Goal: Task Accomplishment & Management: Complete application form

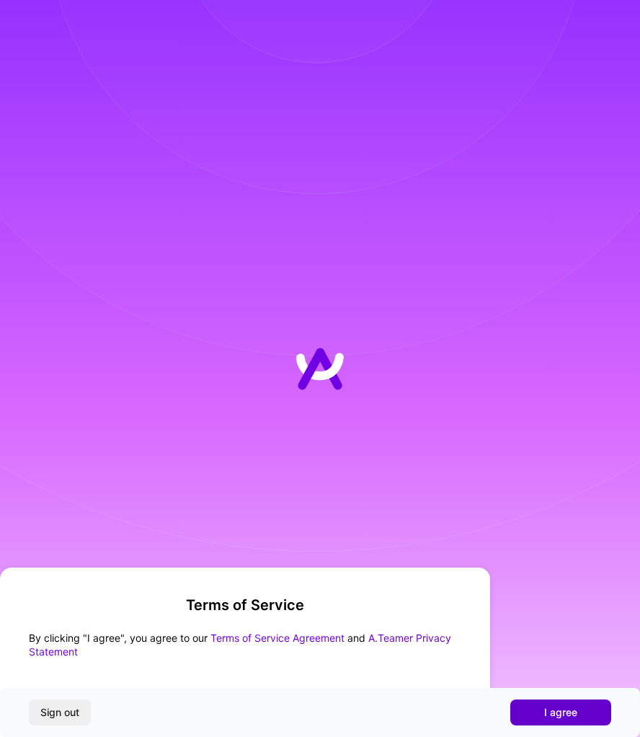
click at [560, 718] on span "I agree" at bounding box center [561, 712] width 33 height 14
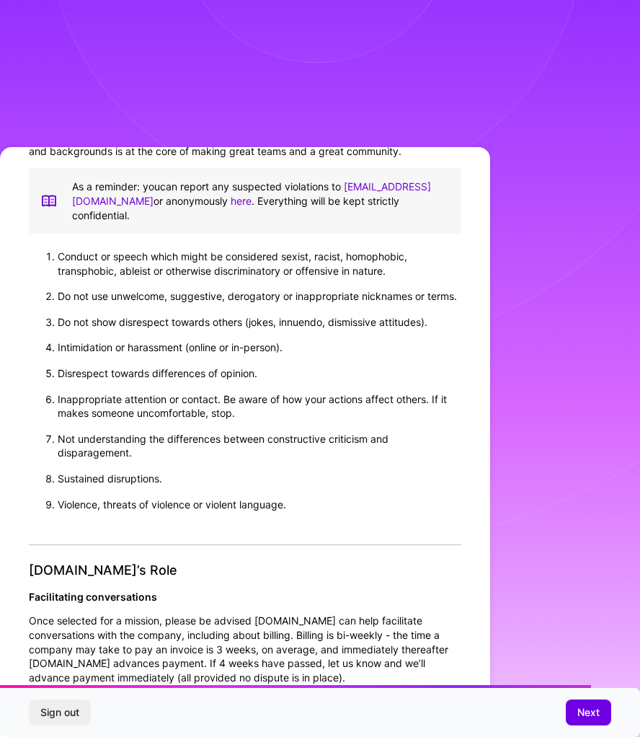
scroll to position [1266, 0]
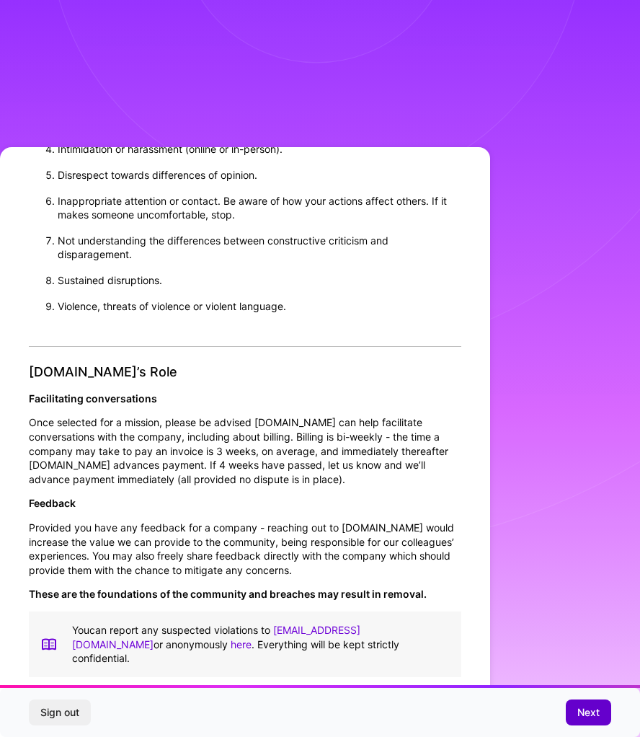
click at [604, 715] on button "Next" at bounding box center [588, 713] width 45 height 26
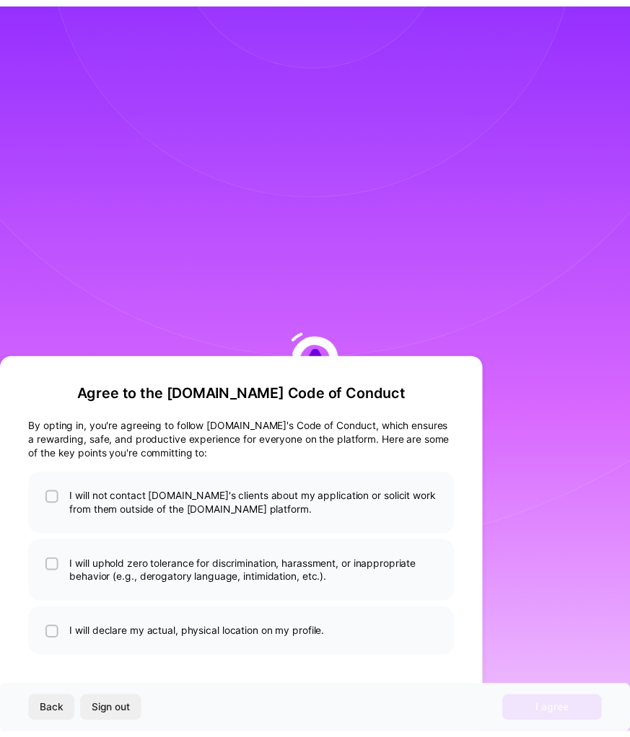
scroll to position [0, 0]
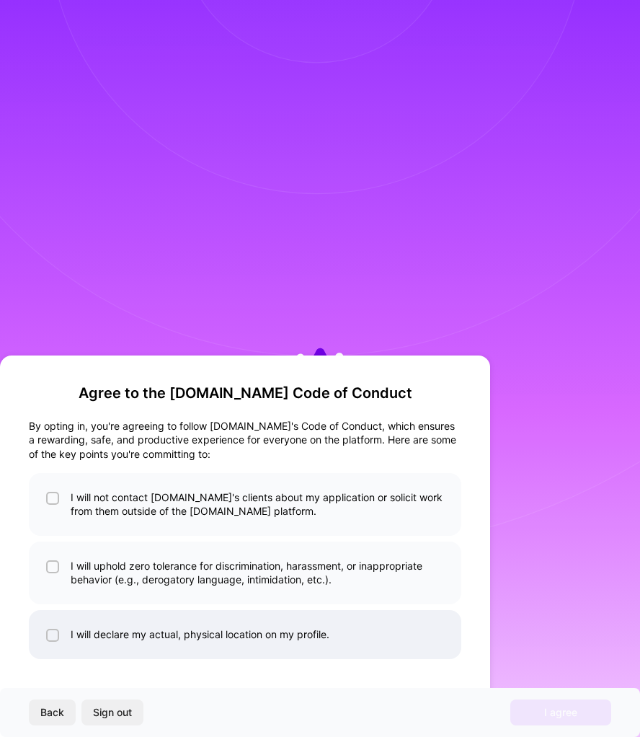
click at [51, 631] on input "checkbox" at bounding box center [54, 636] width 10 height 10
checkbox input "true"
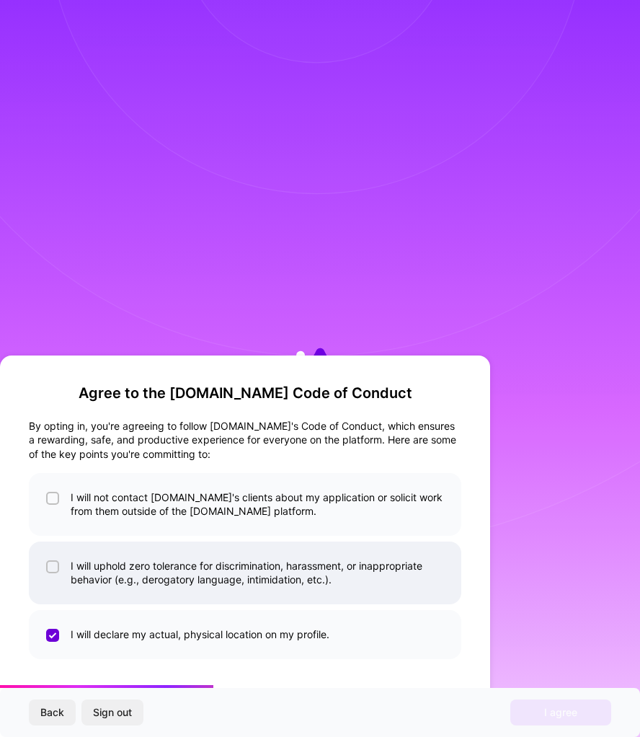
click at [55, 567] on input "checkbox" at bounding box center [54, 568] width 10 height 10
checkbox input "true"
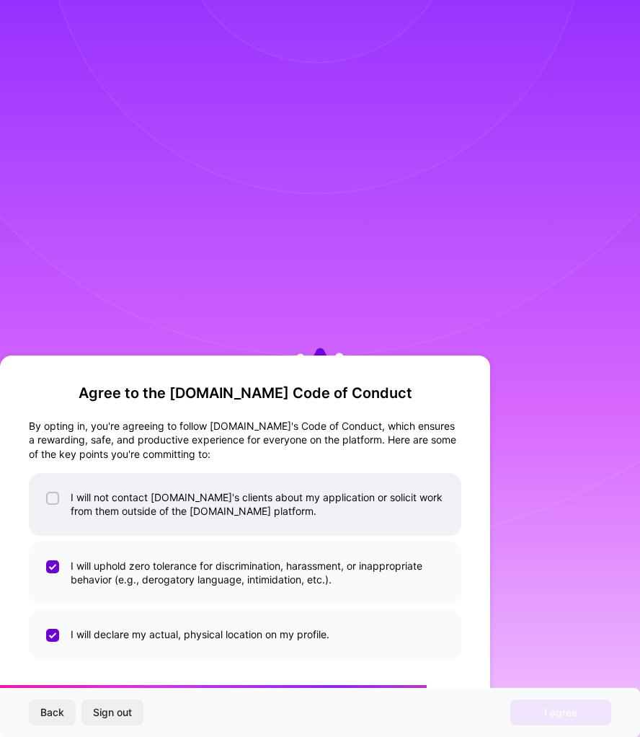
click at [52, 498] on input "checkbox" at bounding box center [54, 499] width 10 height 10
checkbox input "true"
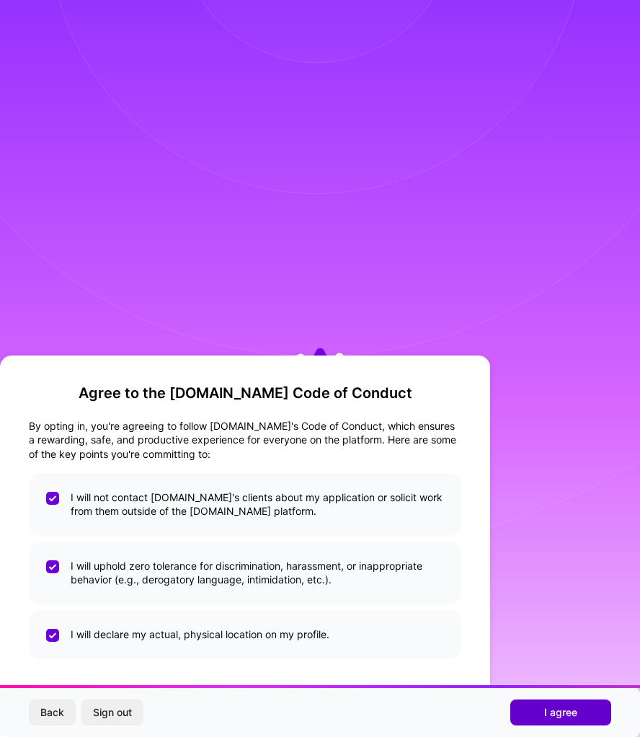
click at [552, 717] on span "I agree" at bounding box center [561, 712] width 33 height 14
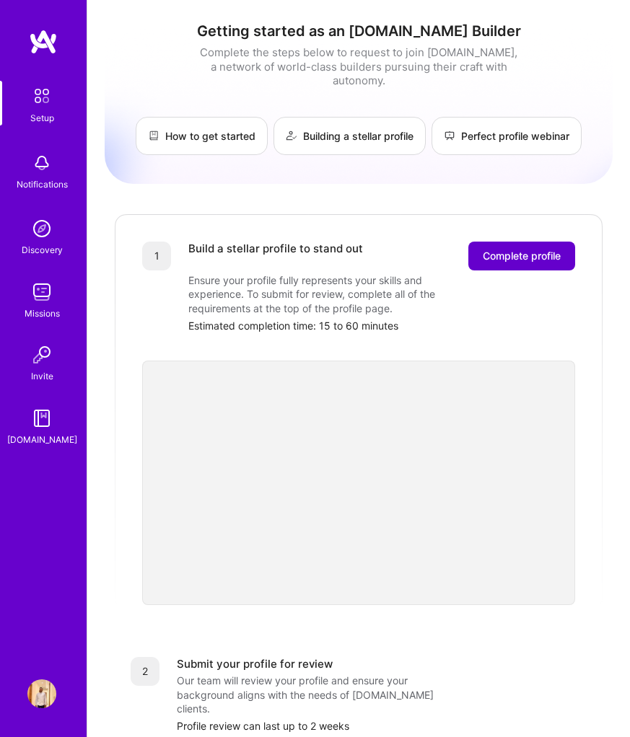
click at [527, 249] on span "Complete profile" at bounding box center [521, 256] width 78 height 14
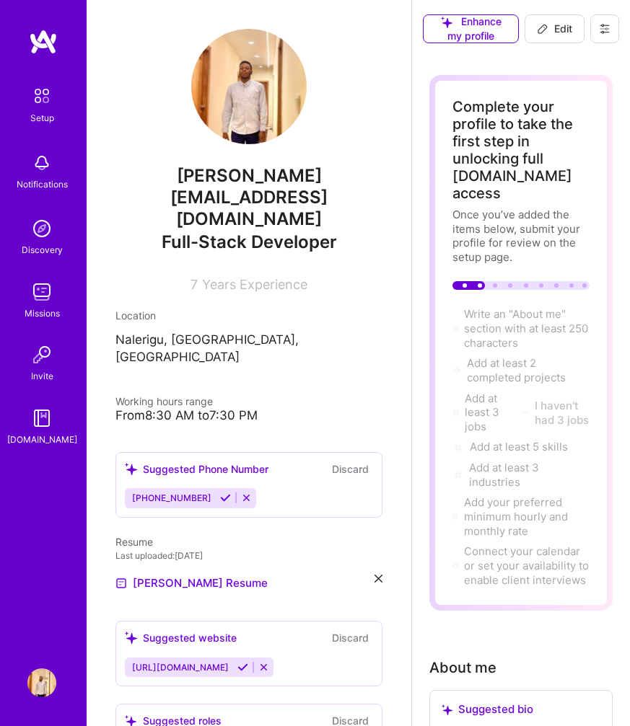
click at [550, 34] on span "Edit" at bounding box center [554, 29] width 35 height 14
select select "US"
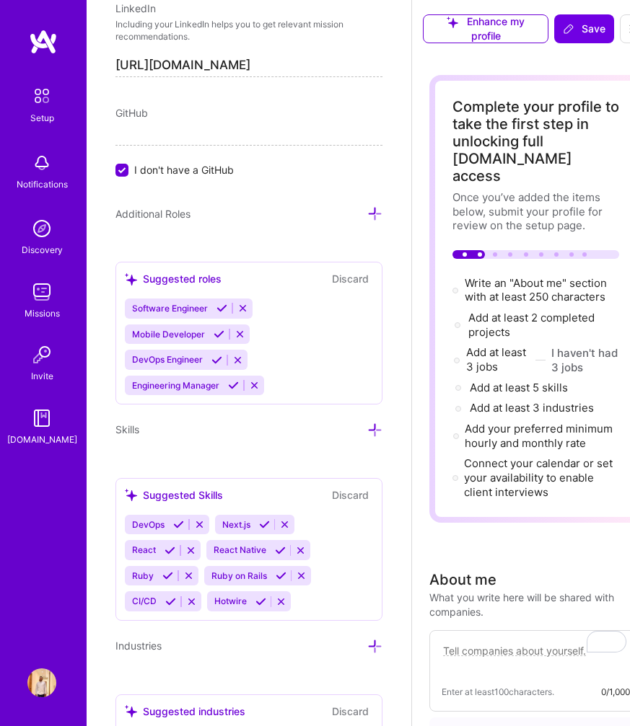
scroll to position [1100, 0]
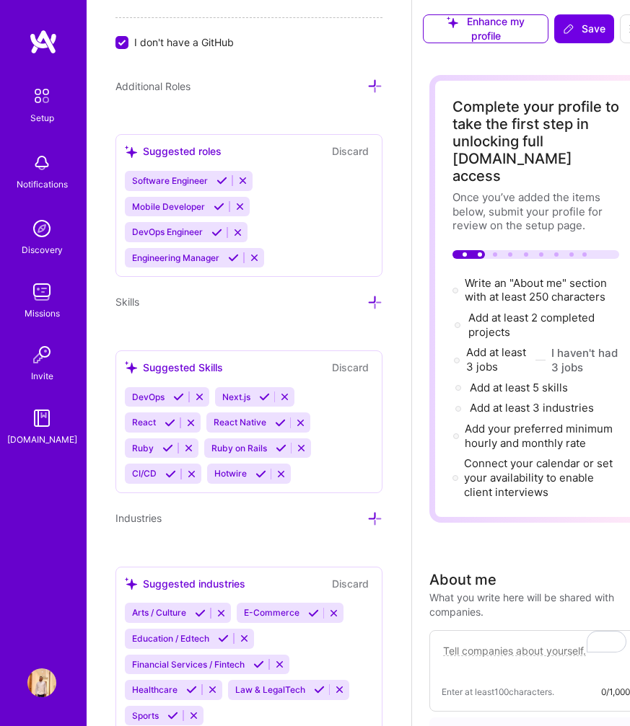
click at [45, 682] on img at bounding box center [41, 683] width 29 height 29
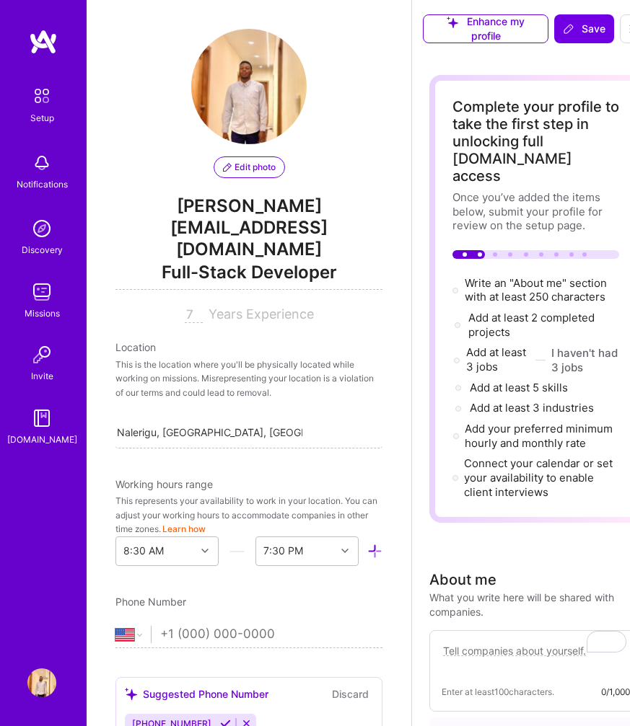
scroll to position [14, 0]
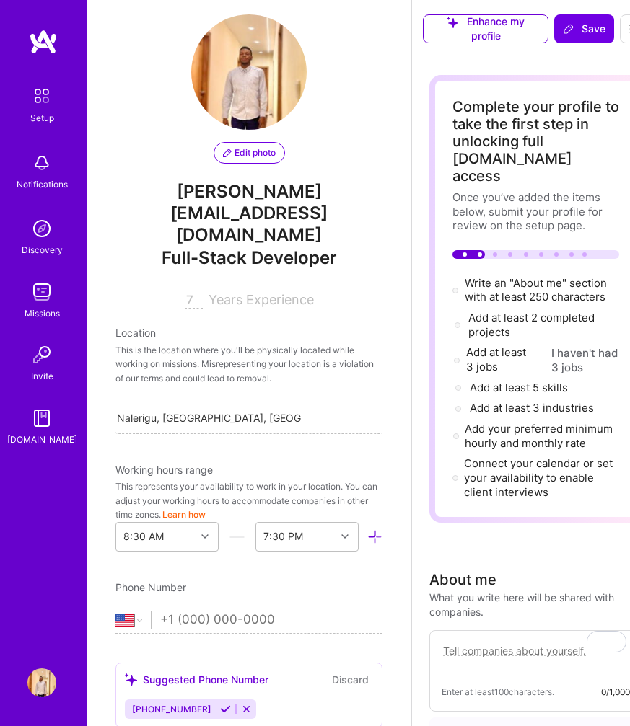
click at [245, 193] on span "[PERSON_NAME] [EMAIL_ADDRESS][DOMAIN_NAME]" at bounding box center [248, 213] width 267 height 65
click at [254, 148] on span "Edit photo" at bounding box center [249, 152] width 53 height 13
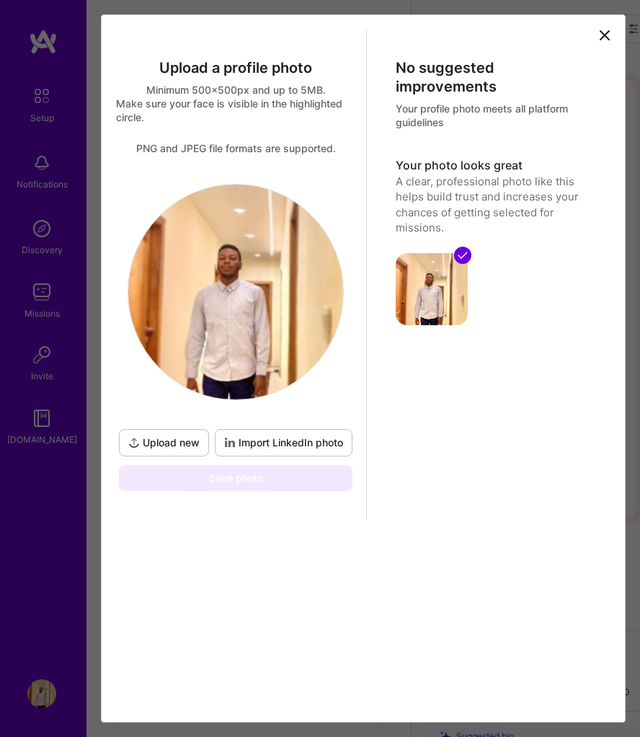
click at [609, 32] on icon at bounding box center [604, 35] width 17 height 17
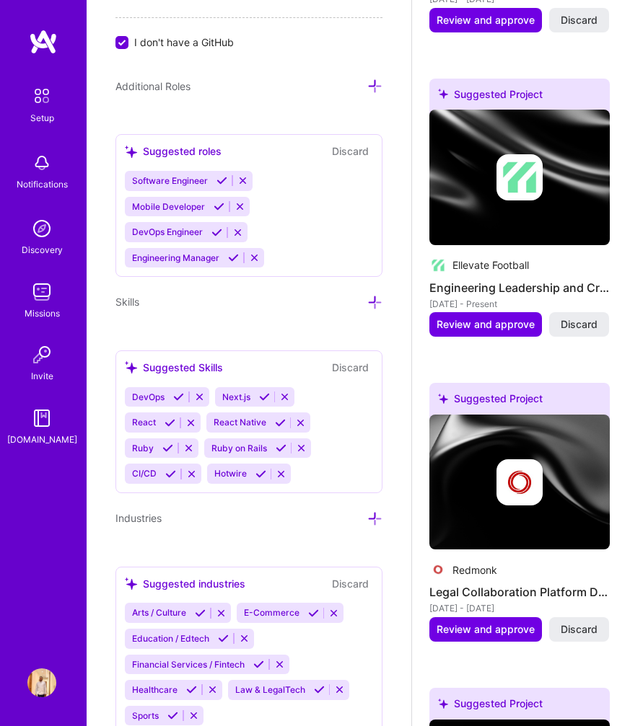
scroll to position [2056, 0]
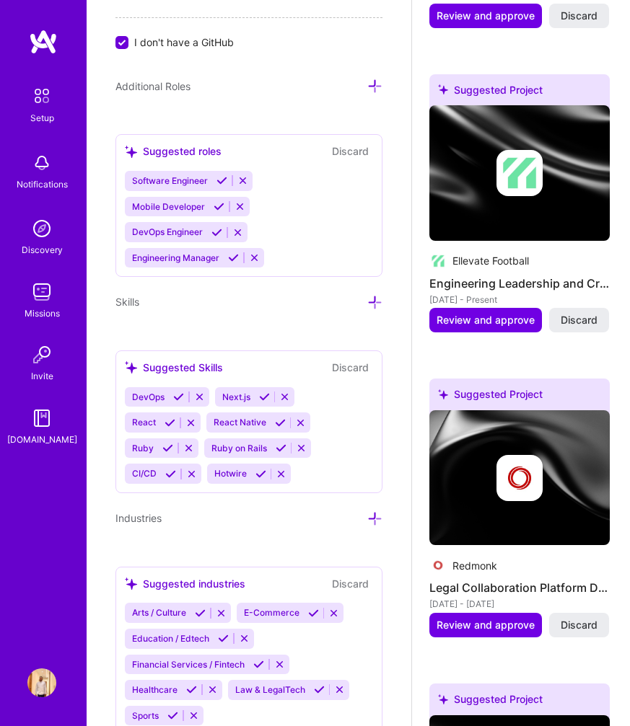
click at [42, 81] on img at bounding box center [42, 96] width 30 height 30
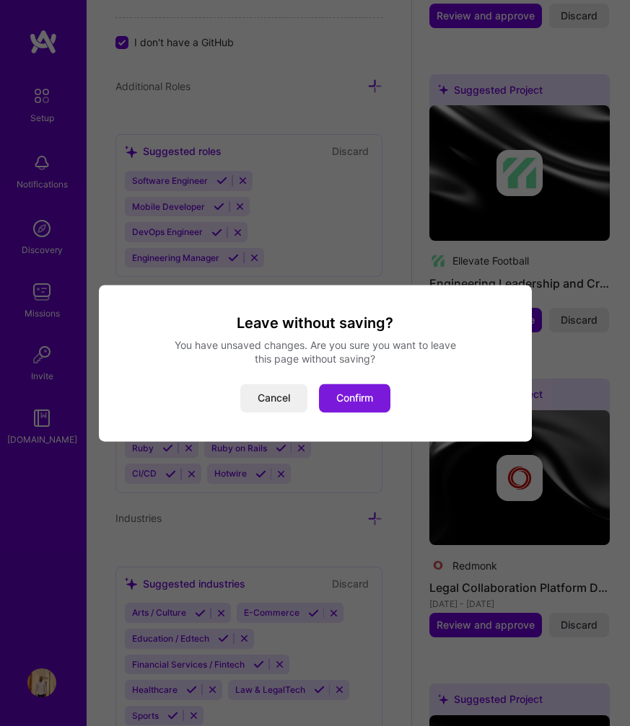
click at [338, 402] on button "Confirm" at bounding box center [354, 398] width 71 height 29
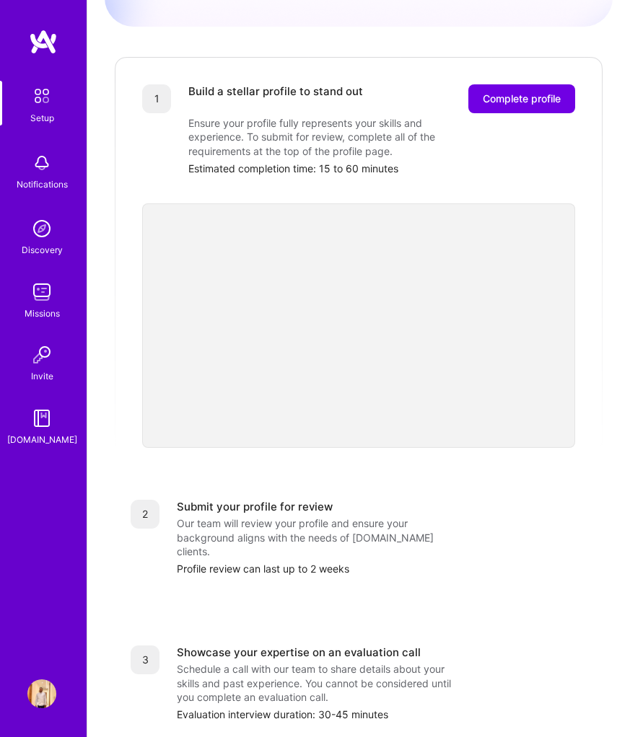
scroll to position [340, 0]
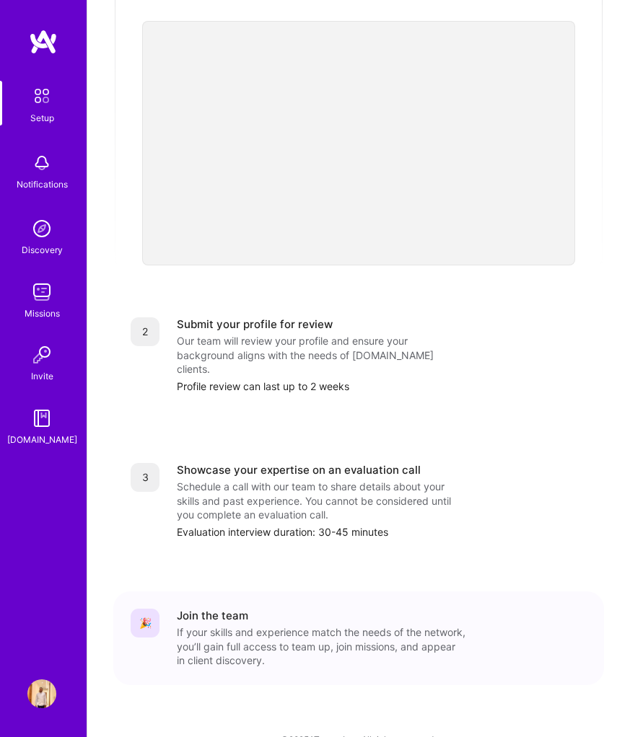
click at [39, 679] on div "Setup Notifications Discovery Missions Invite [DOMAIN_NAME] Profile" at bounding box center [43, 368] width 87 height 737
click at [50, 687] on img at bounding box center [41, 693] width 29 height 29
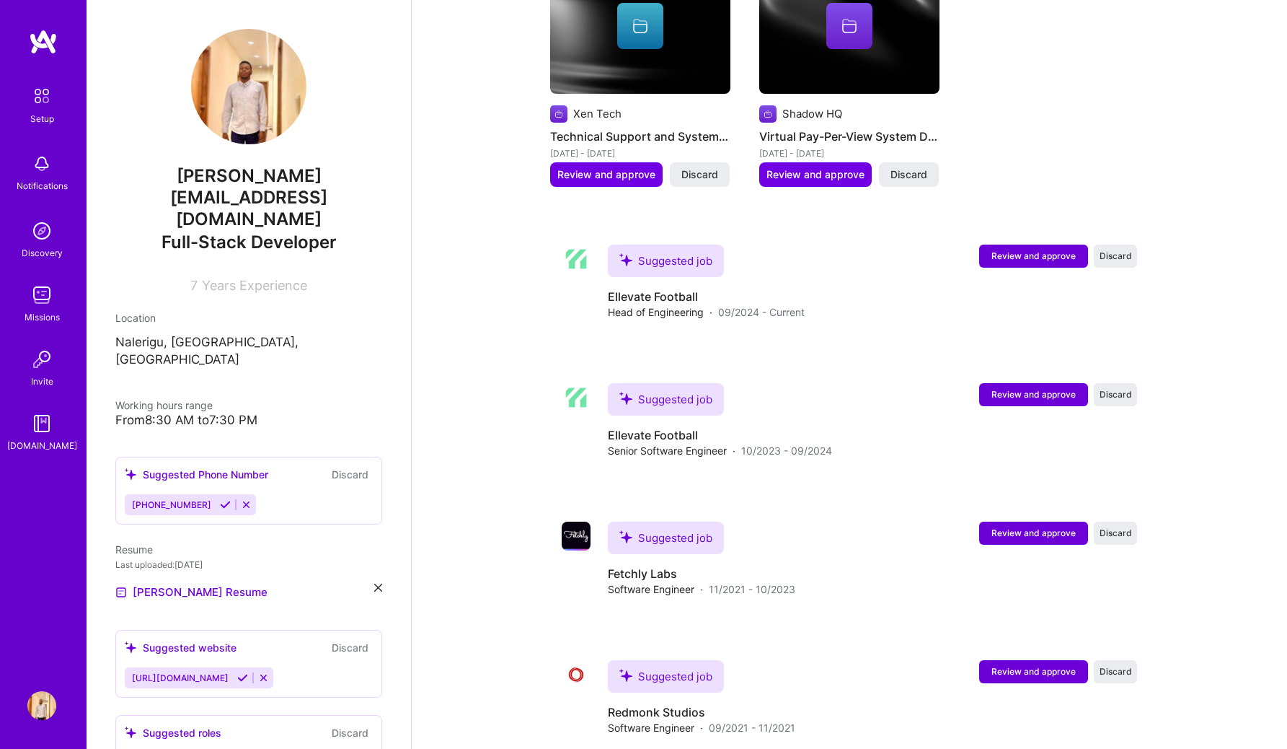
scroll to position [1134, 0]
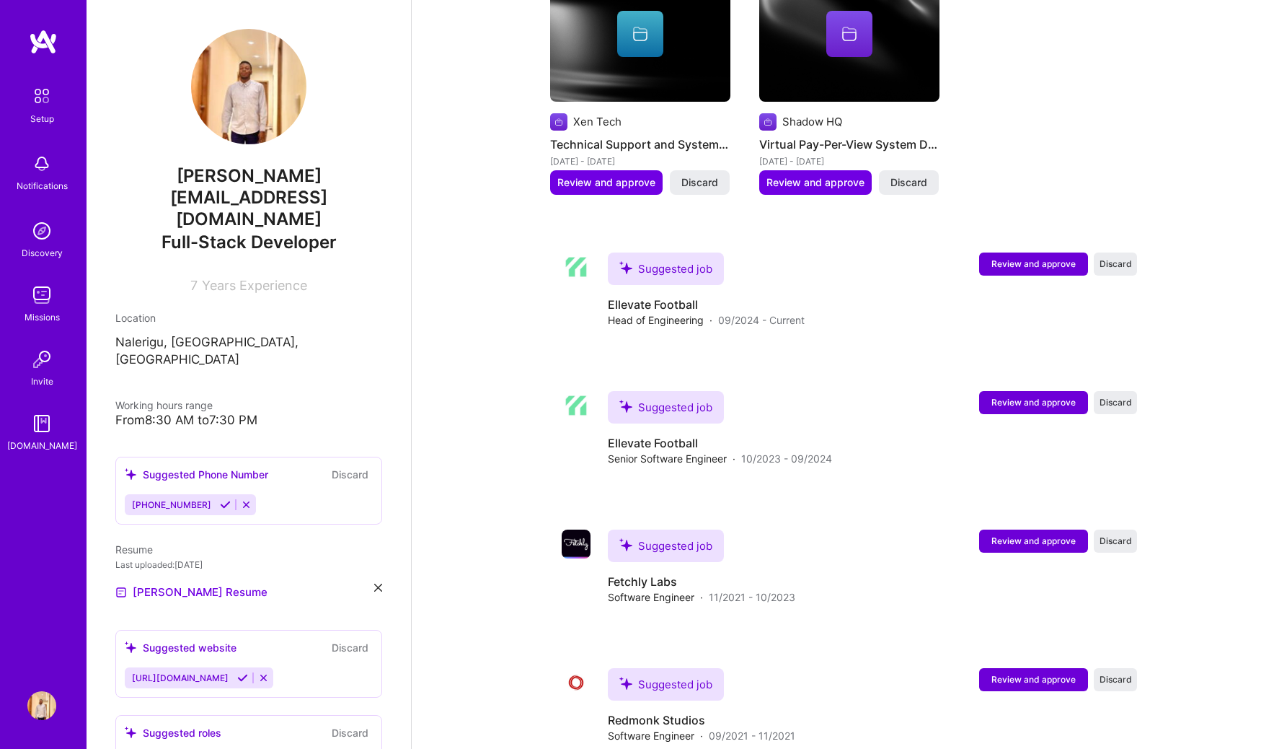
click at [278, 180] on span "[PERSON_NAME] [EMAIL_ADDRESS][DOMAIN_NAME]" at bounding box center [248, 197] width 267 height 65
click at [271, 232] on span "Full-Stack Developer" at bounding box center [249, 242] width 175 height 21
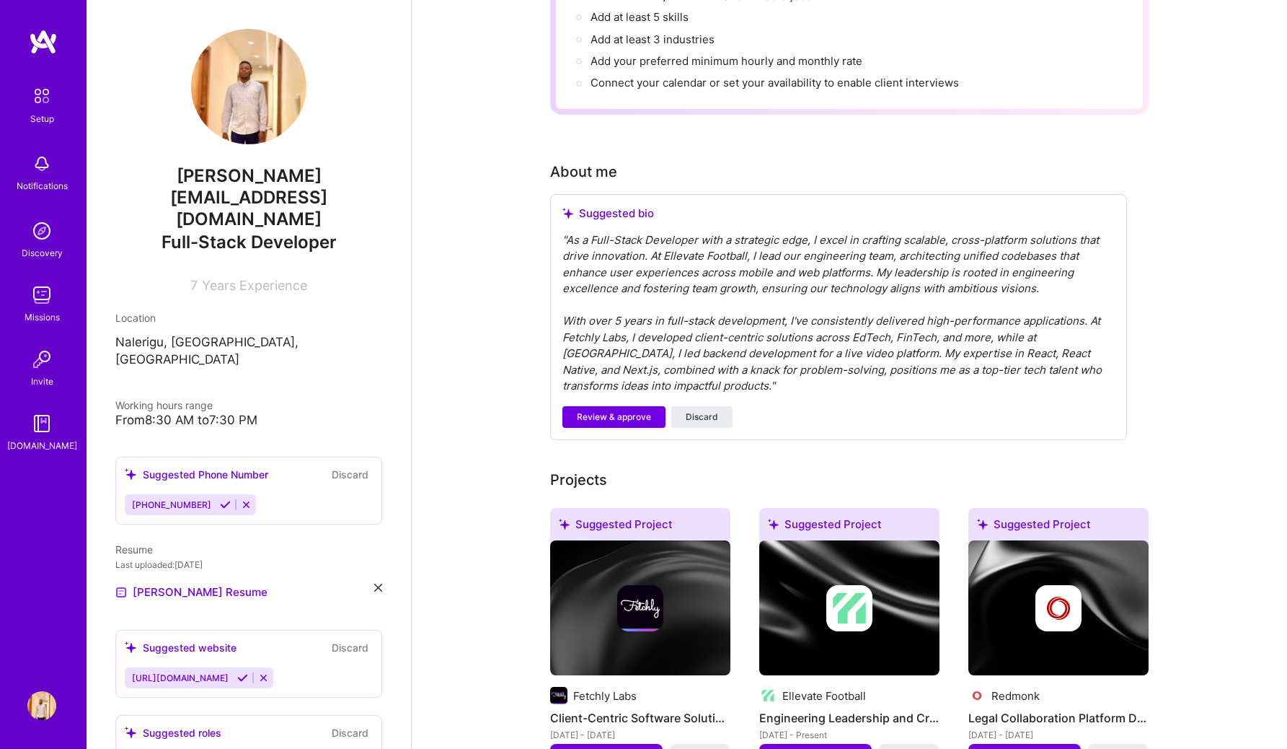
scroll to position [0, 0]
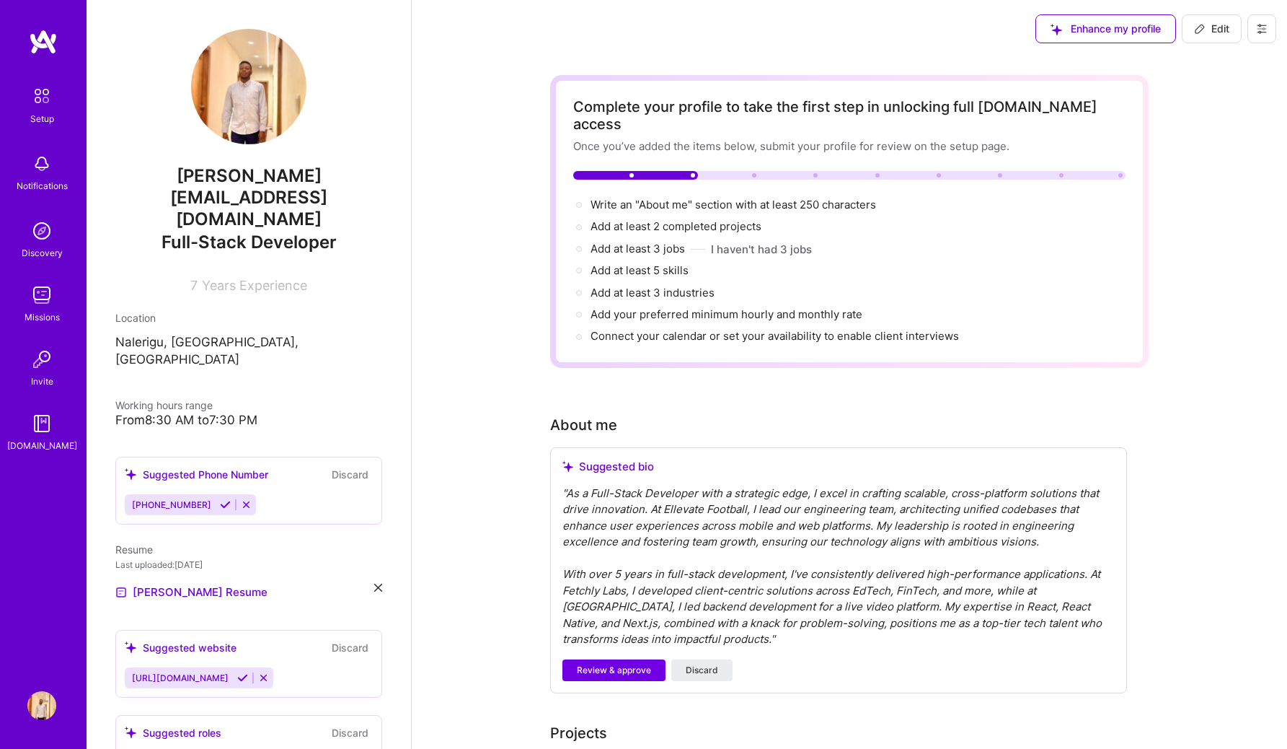
click at [635, 171] on div at bounding box center [635, 175] width 125 height 9
click at [640, 30] on div "Enhance my profile" at bounding box center [1106, 28] width 141 height 29
click at [640, 29] on span "Edit" at bounding box center [1211, 29] width 35 height 14
select select "US"
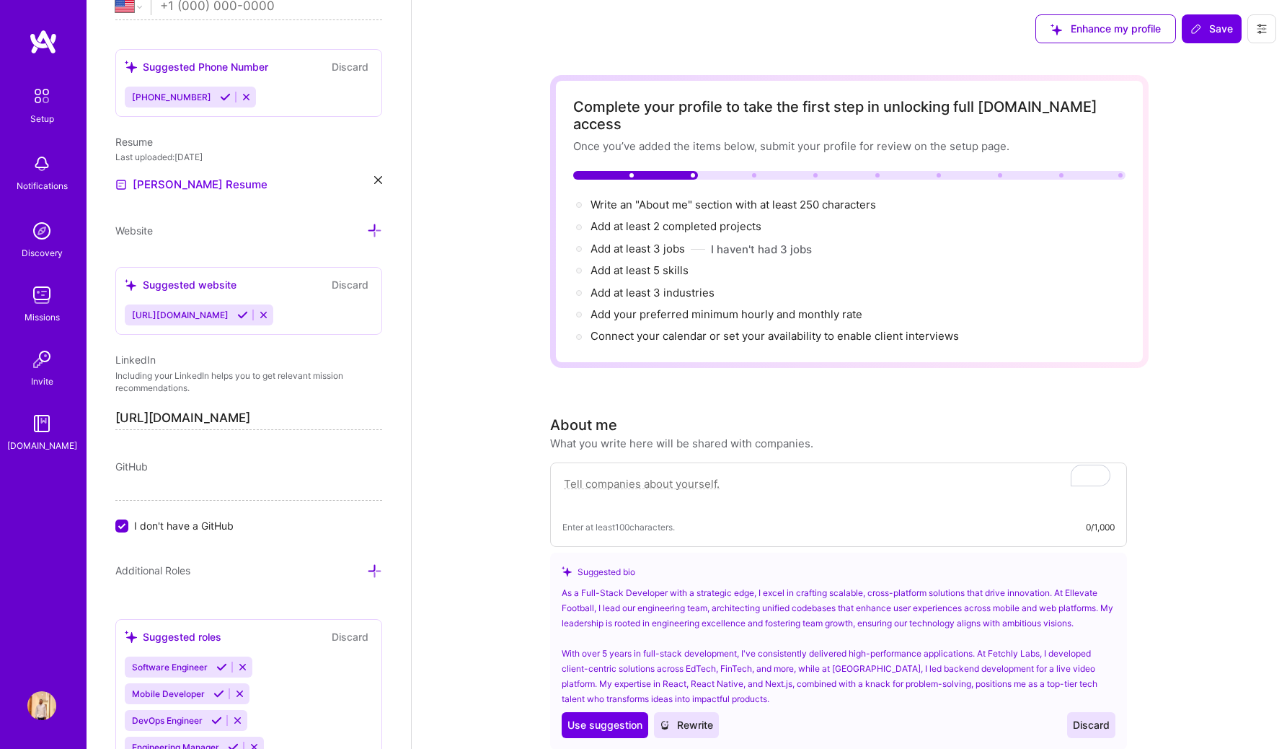
click at [640, 27] on icon at bounding box center [1262, 29] width 12 height 12
click at [640, 55] on button "Settings" at bounding box center [1222, 61] width 108 height 37
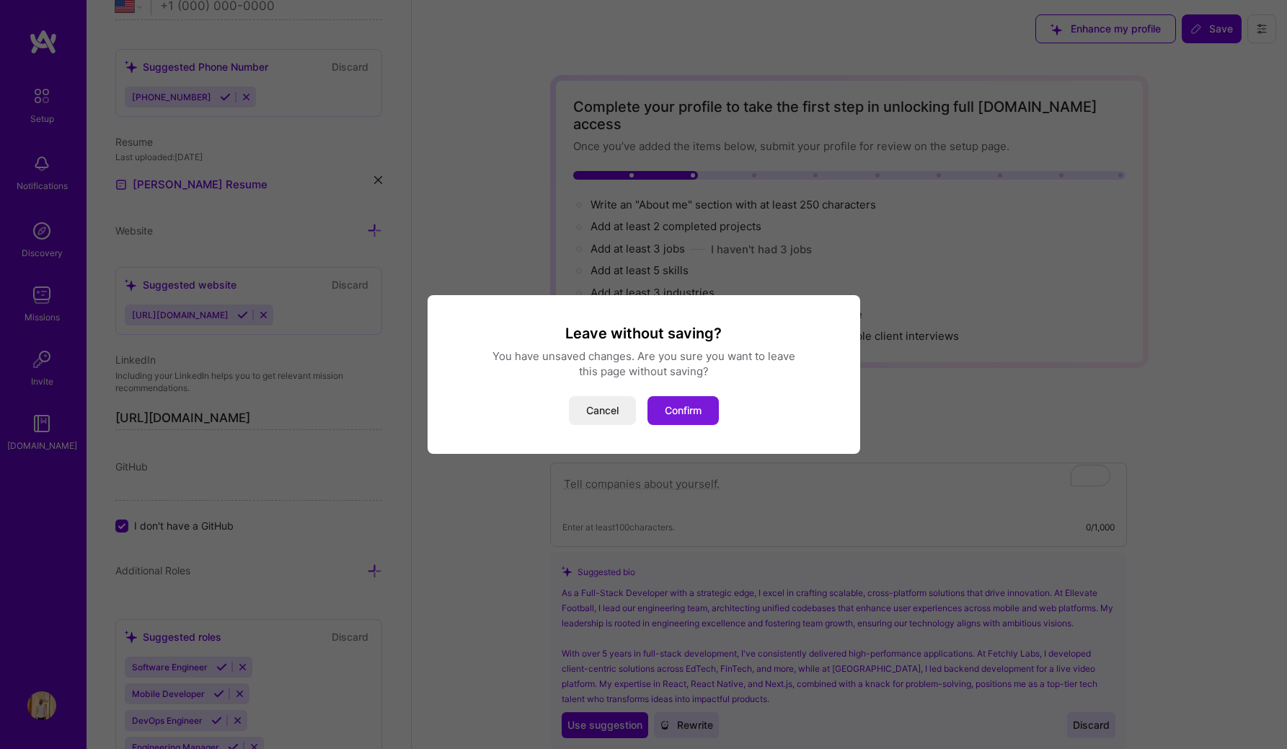
click at [640, 396] on button "Confirm" at bounding box center [683, 410] width 71 height 29
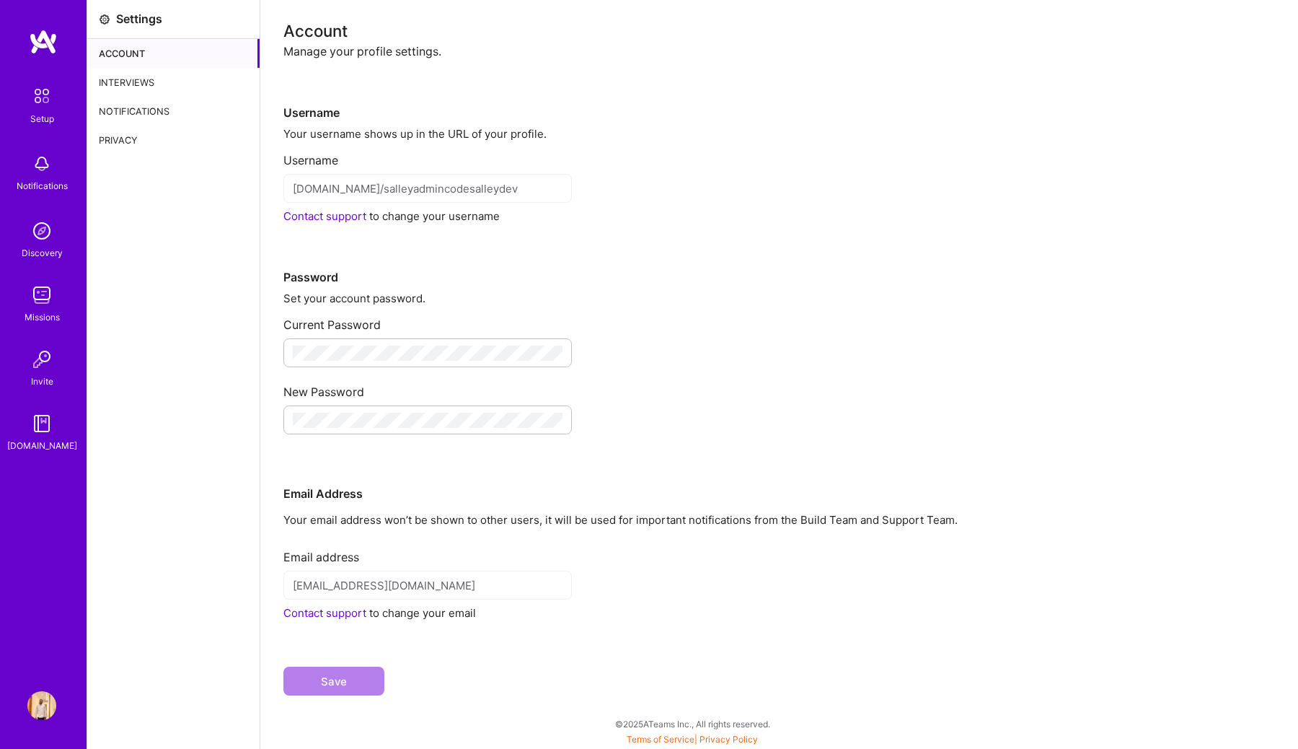
click at [135, 80] on div "Interviews" at bounding box center [173, 82] width 172 height 29
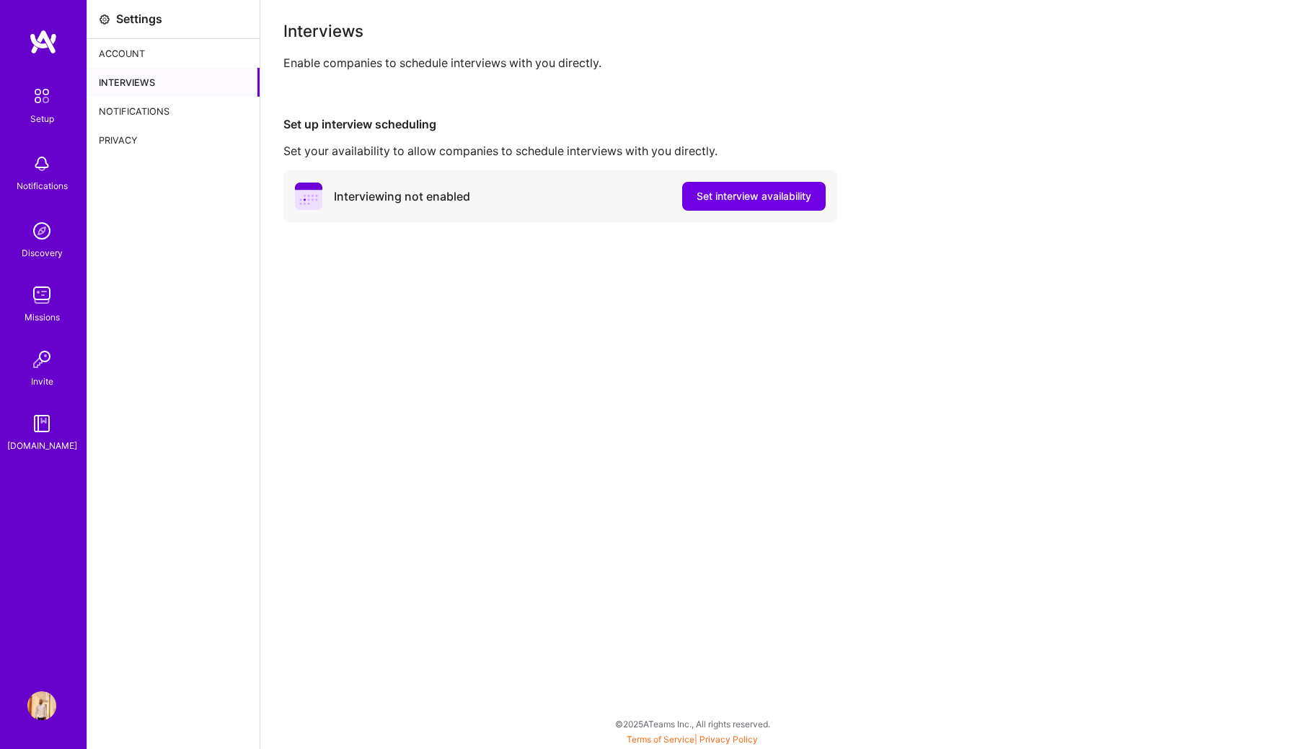
click at [128, 54] on div "Account" at bounding box center [173, 53] width 172 height 29
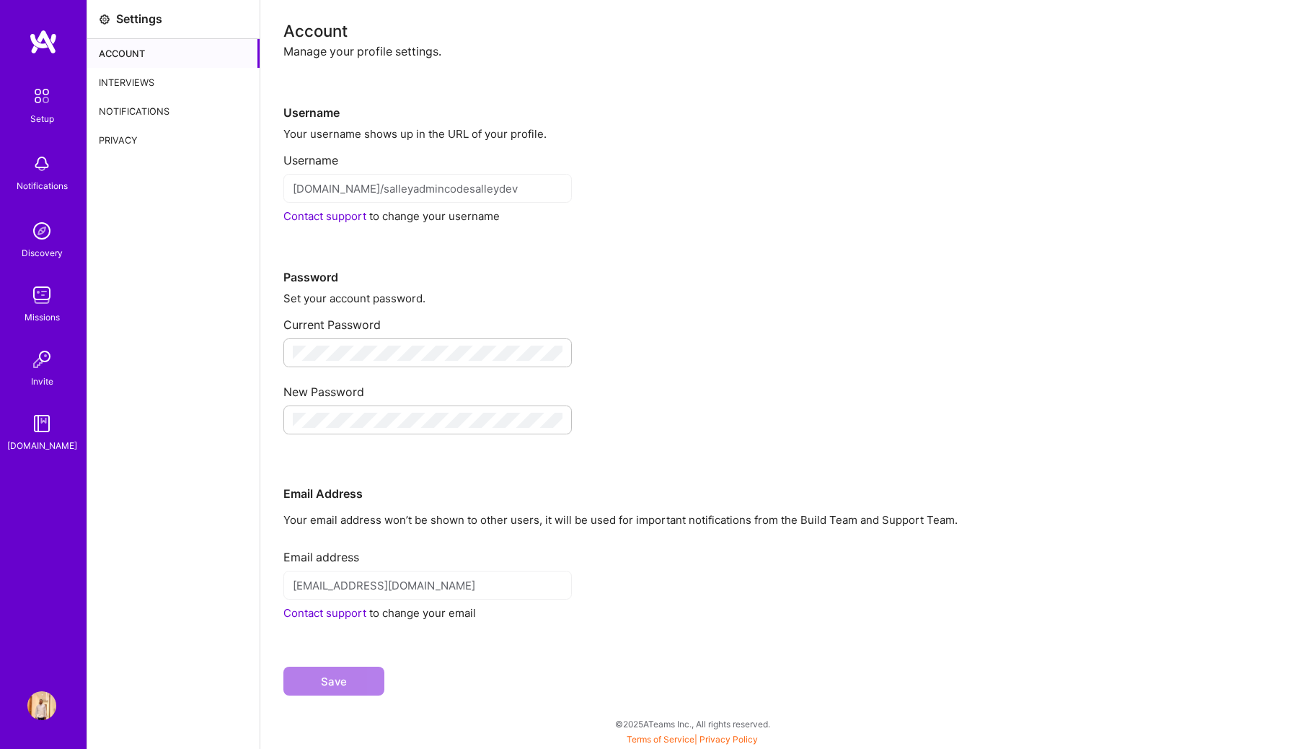
click at [128, 139] on div "Privacy" at bounding box center [173, 139] width 172 height 29
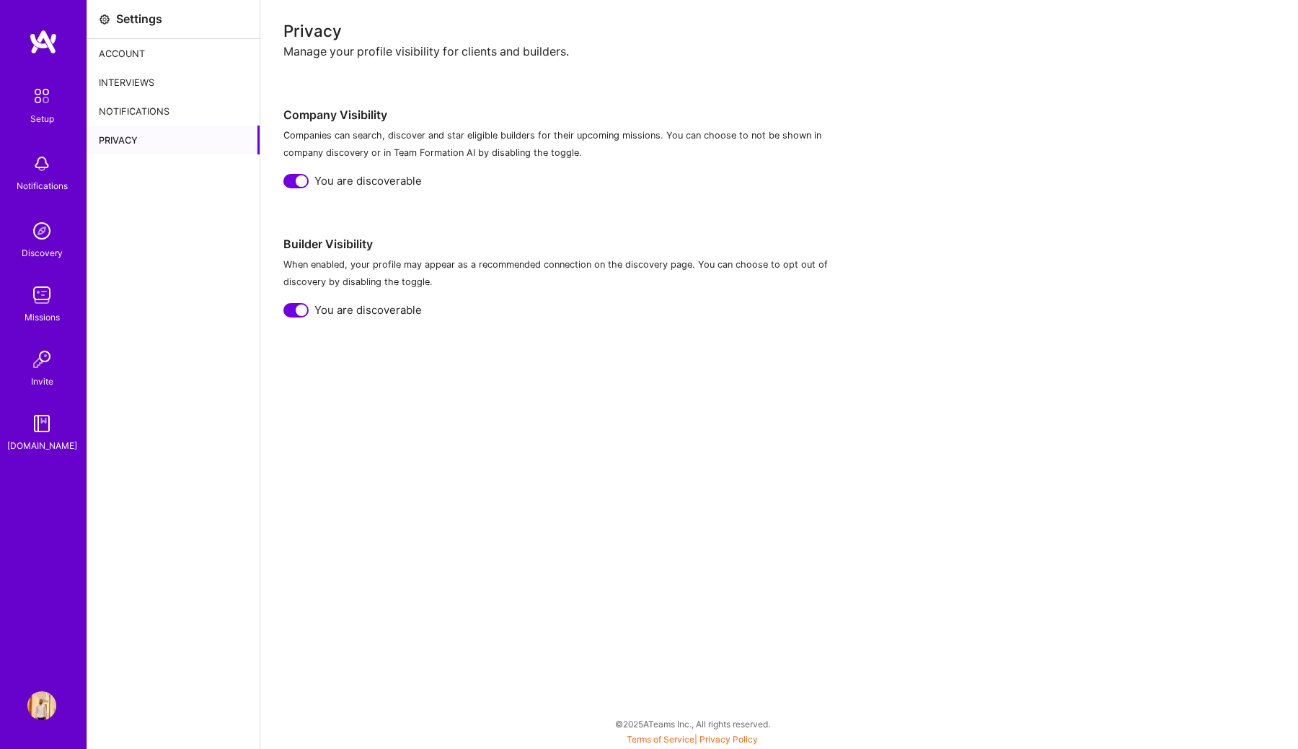
click at [132, 113] on div "Notifications" at bounding box center [173, 111] width 172 height 29
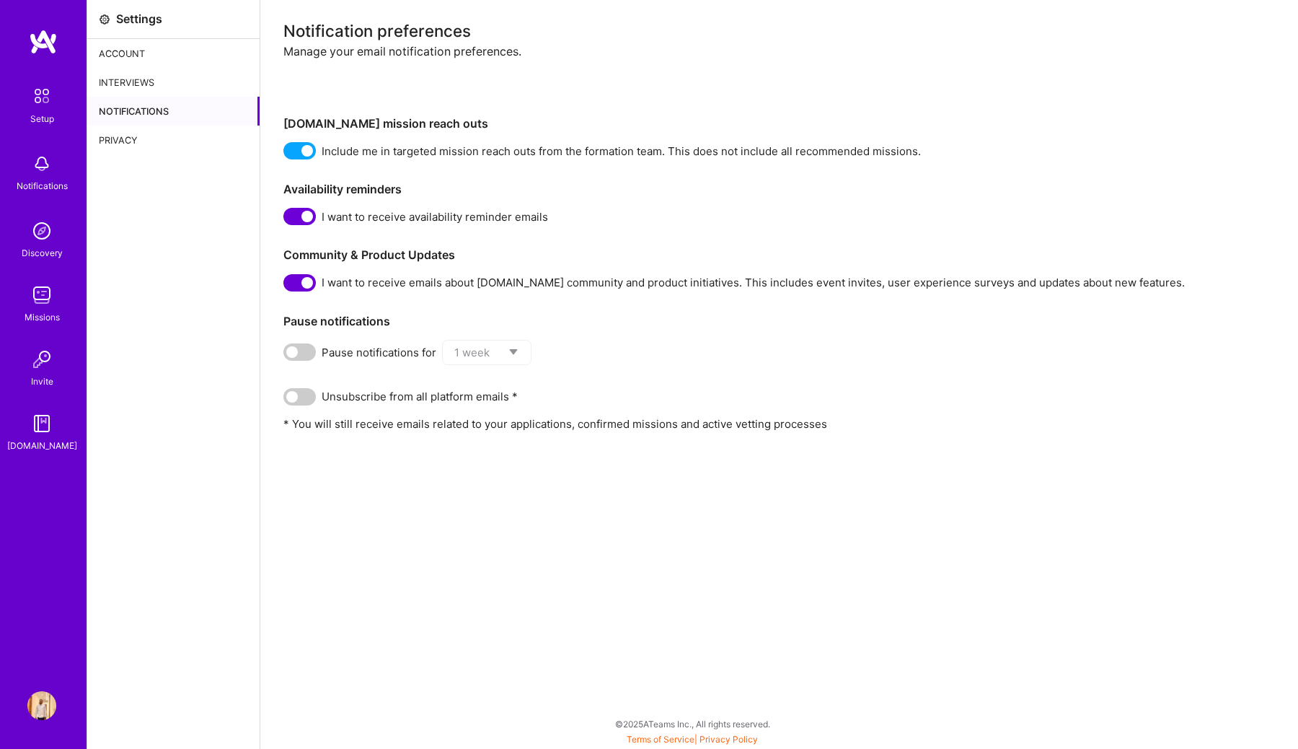
click at [132, 84] on div "Interviews" at bounding box center [173, 82] width 172 height 29
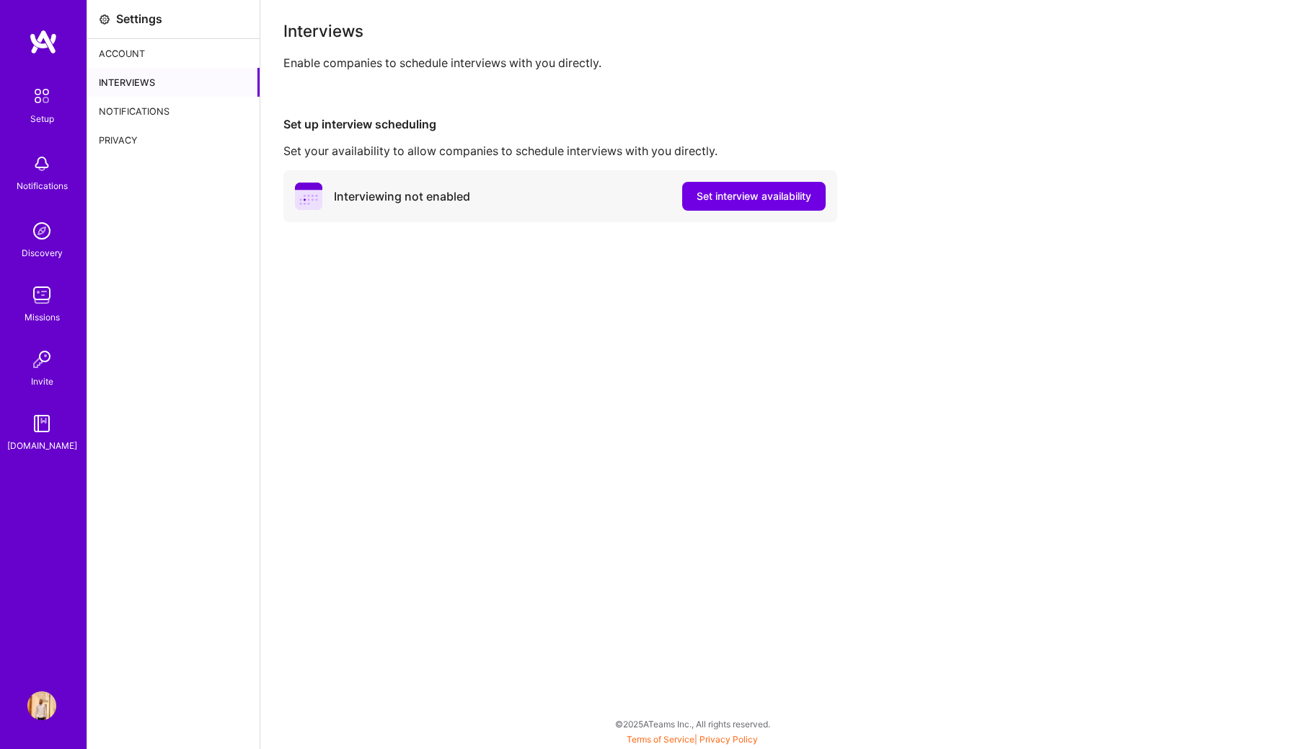
click at [133, 54] on div "Account" at bounding box center [173, 53] width 172 height 29
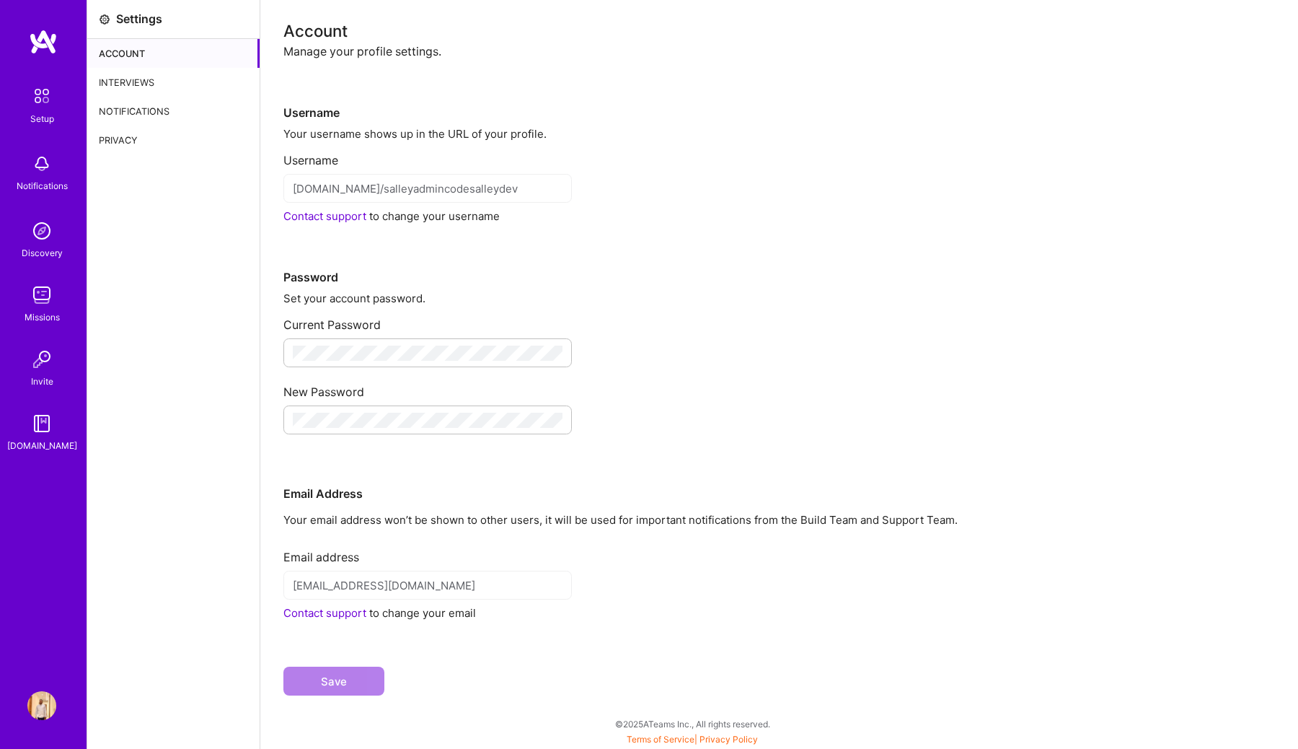
click at [46, 105] on img at bounding box center [42, 96] width 30 height 30
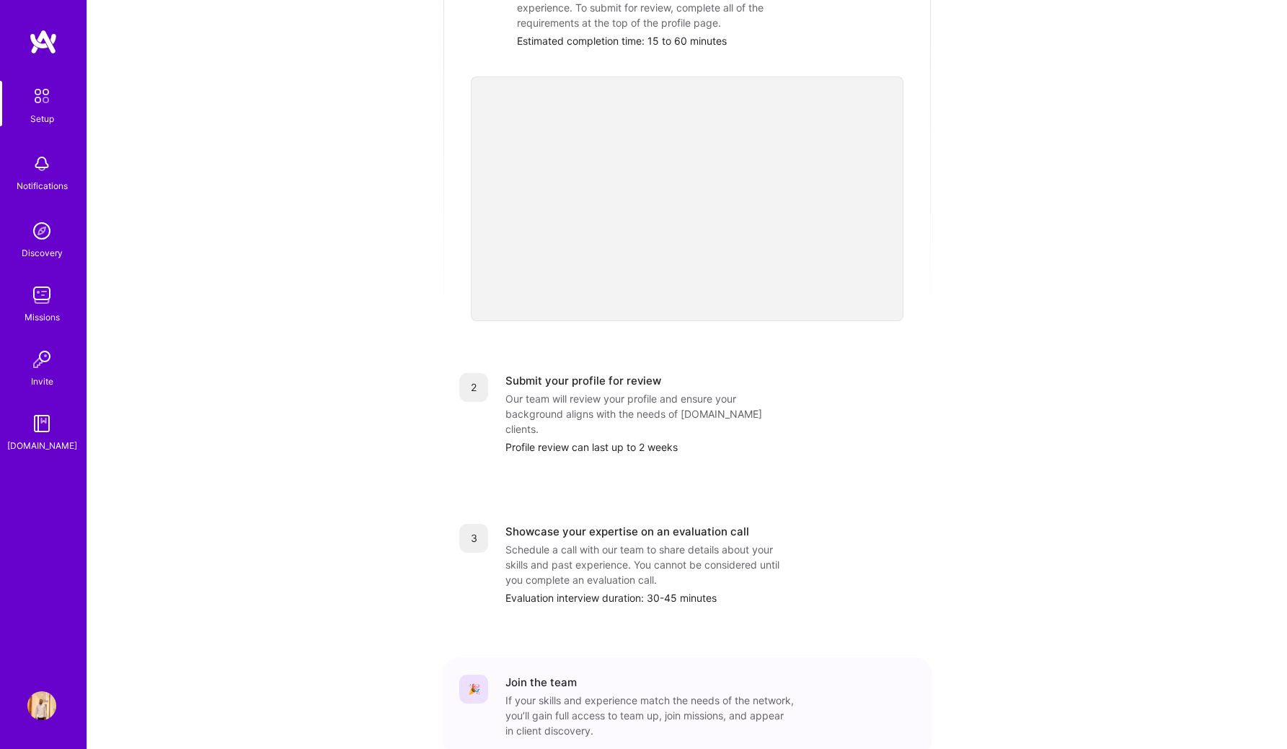
scroll to position [347, 0]
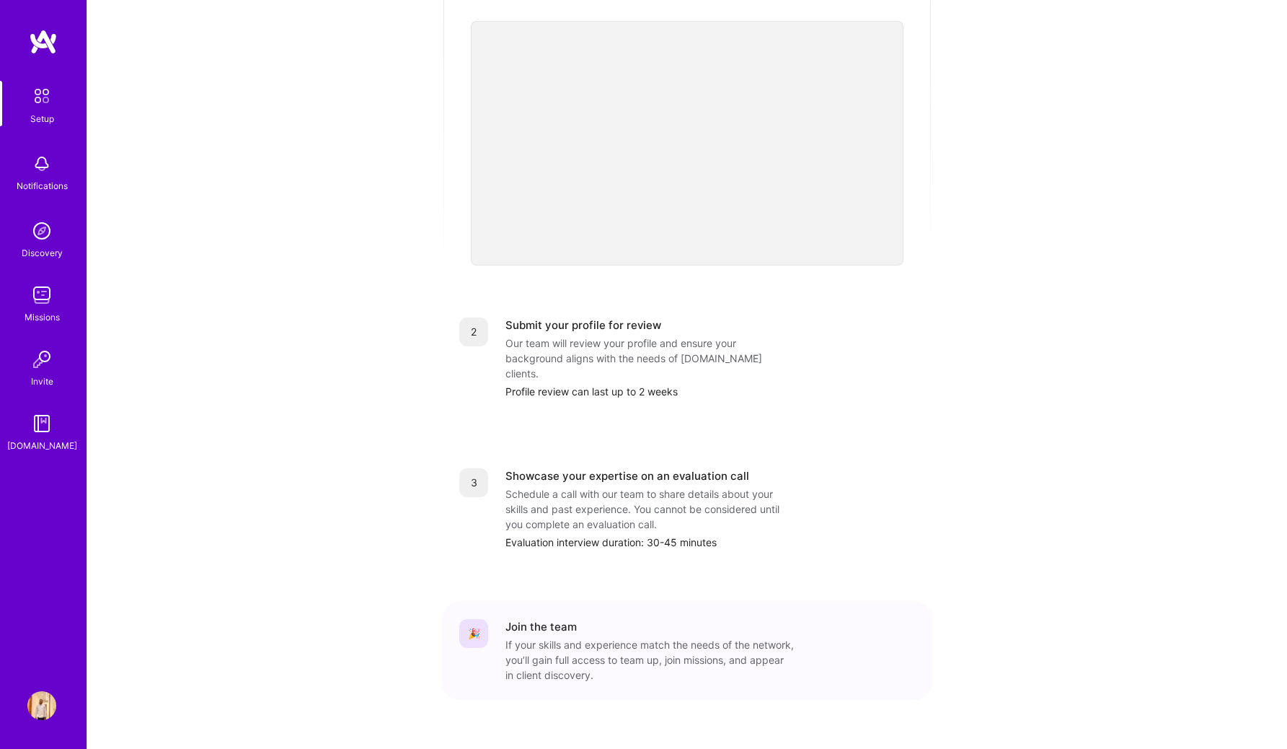
click at [43, 701] on img at bounding box center [41, 705] width 29 height 29
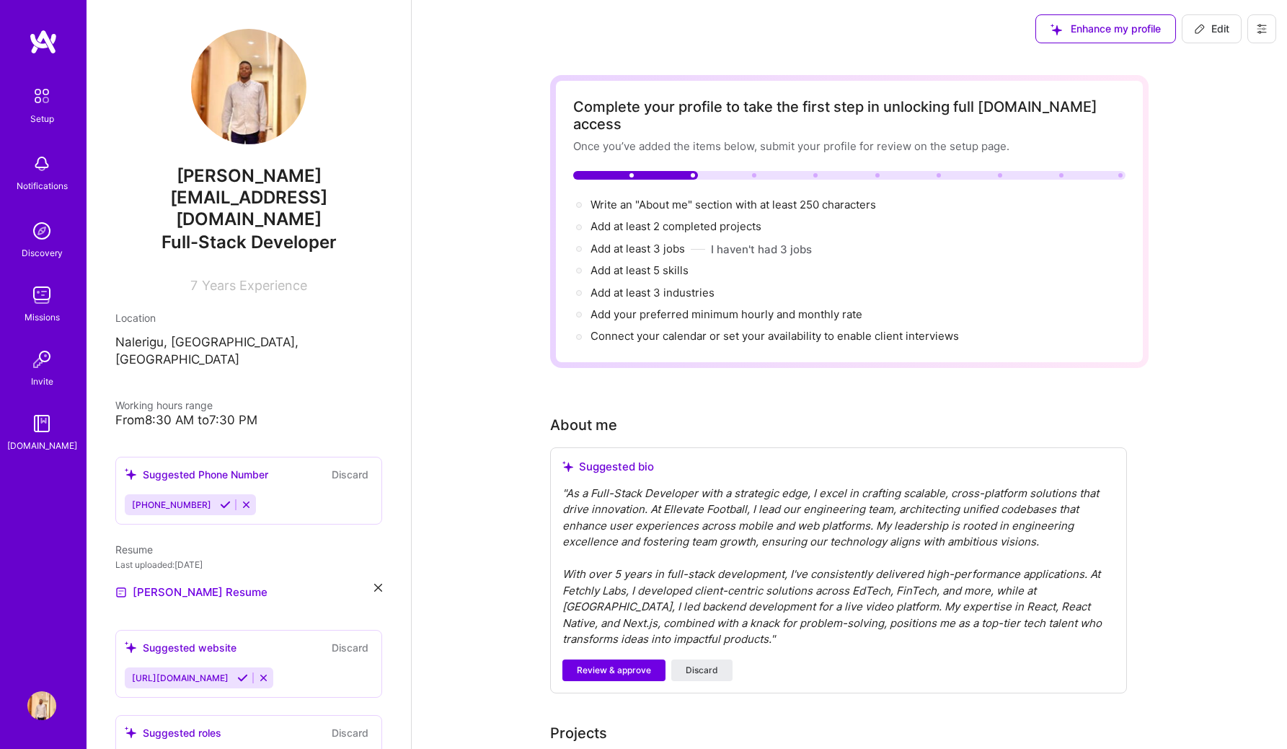
click at [235, 278] on span "Years Experience" at bounding box center [254, 285] width 105 height 15
click at [242, 232] on span "Full-Stack Developer" at bounding box center [249, 242] width 175 height 21
click at [239, 174] on span "[PERSON_NAME] [EMAIL_ADDRESS][DOMAIN_NAME]" at bounding box center [248, 197] width 267 height 65
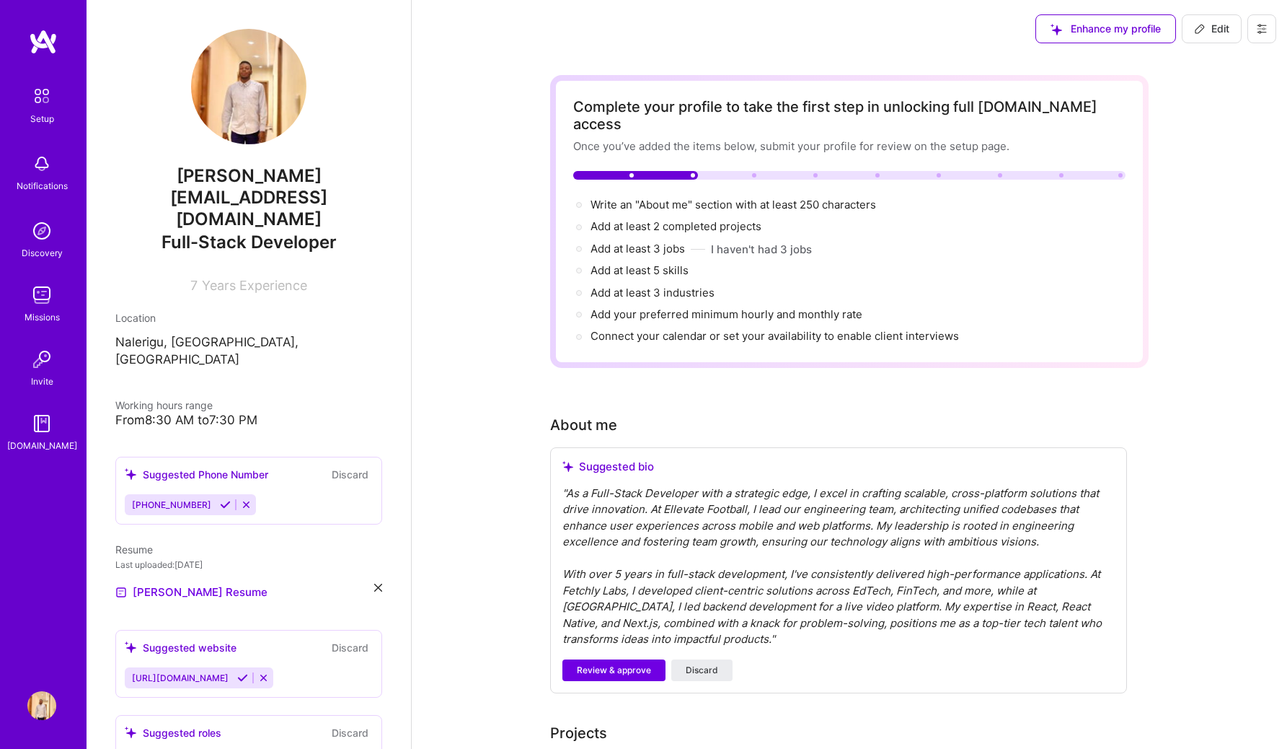
click at [232, 334] on p "Nalerigu, [GEOGRAPHIC_DATA], [GEOGRAPHIC_DATA]" at bounding box center [248, 351] width 267 height 35
click at [256, 230] on div "Full-Stack Developer" at bounding box center [248, 242] width 267 height 25
click at [202, 334] on p "Nalerigu, [GEOGRAPHIC_DATA], [GEOGRAPHIC_DATA]" at bounding box center [248, 351] width 267 height 35
click at [640, 27] on icon at bounding box center [1262, 29] width 12 height 12
click at [640, 67] on button "Settings" at bounding box center [1222, 61] width 108 height 37
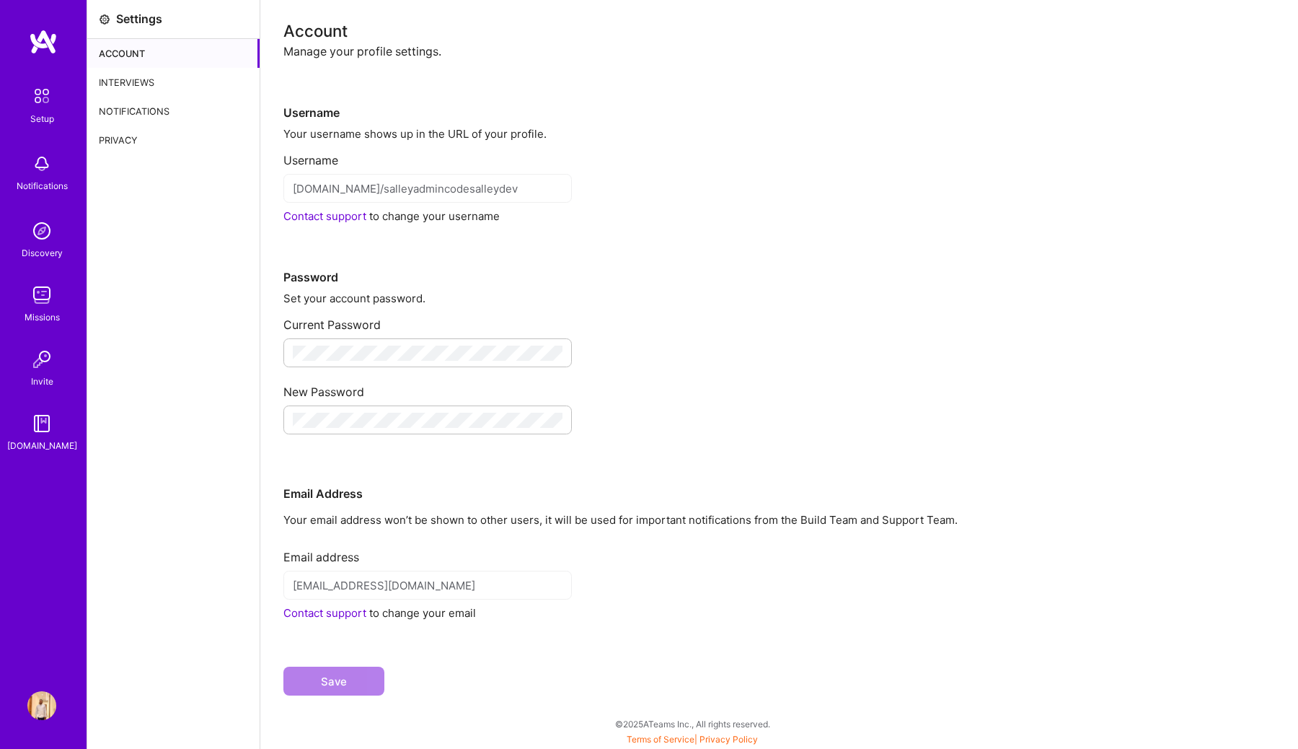
click at [127, 133] on div "Privacy" at bounding box center [173, 139] width 172 height 29
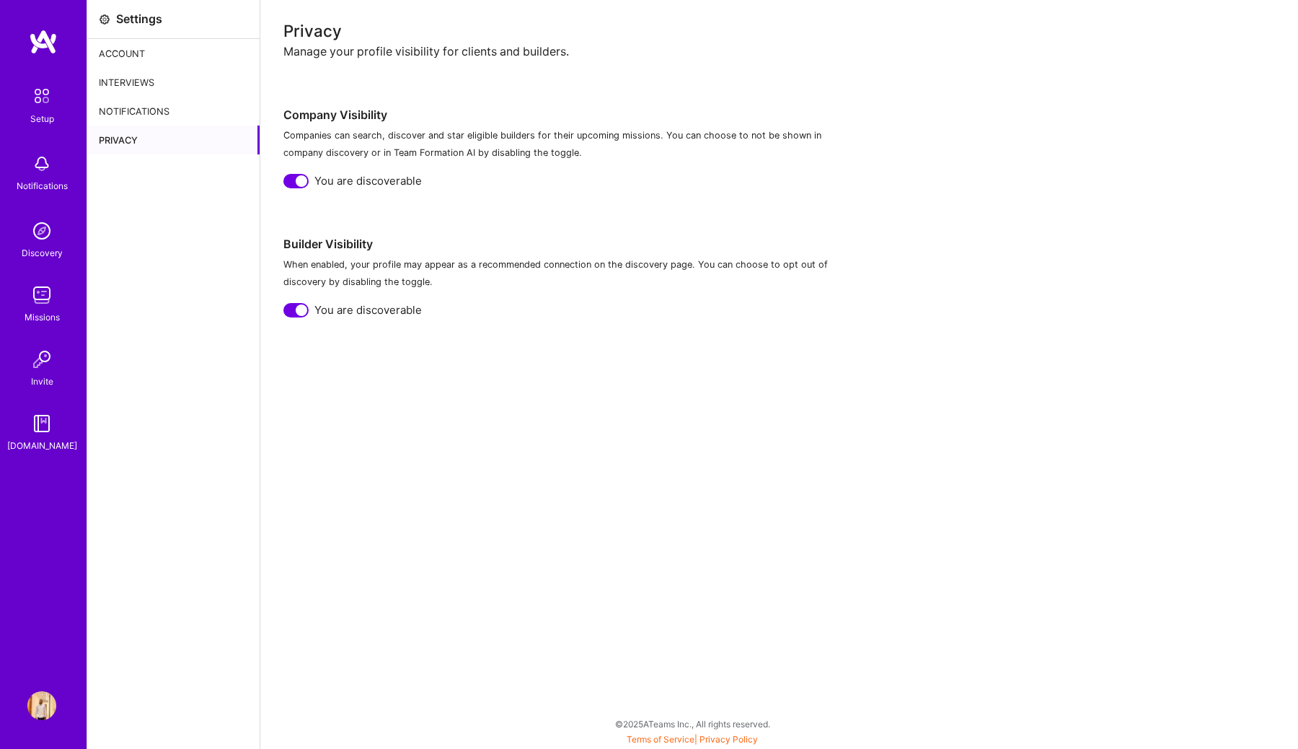
click at [142, 127] on div "Privacy" at bounding box center [173, 139] width 172 height 29
click at [146, 116] on div "Notifications" at bounding box center [173, 111] width 172 height 29
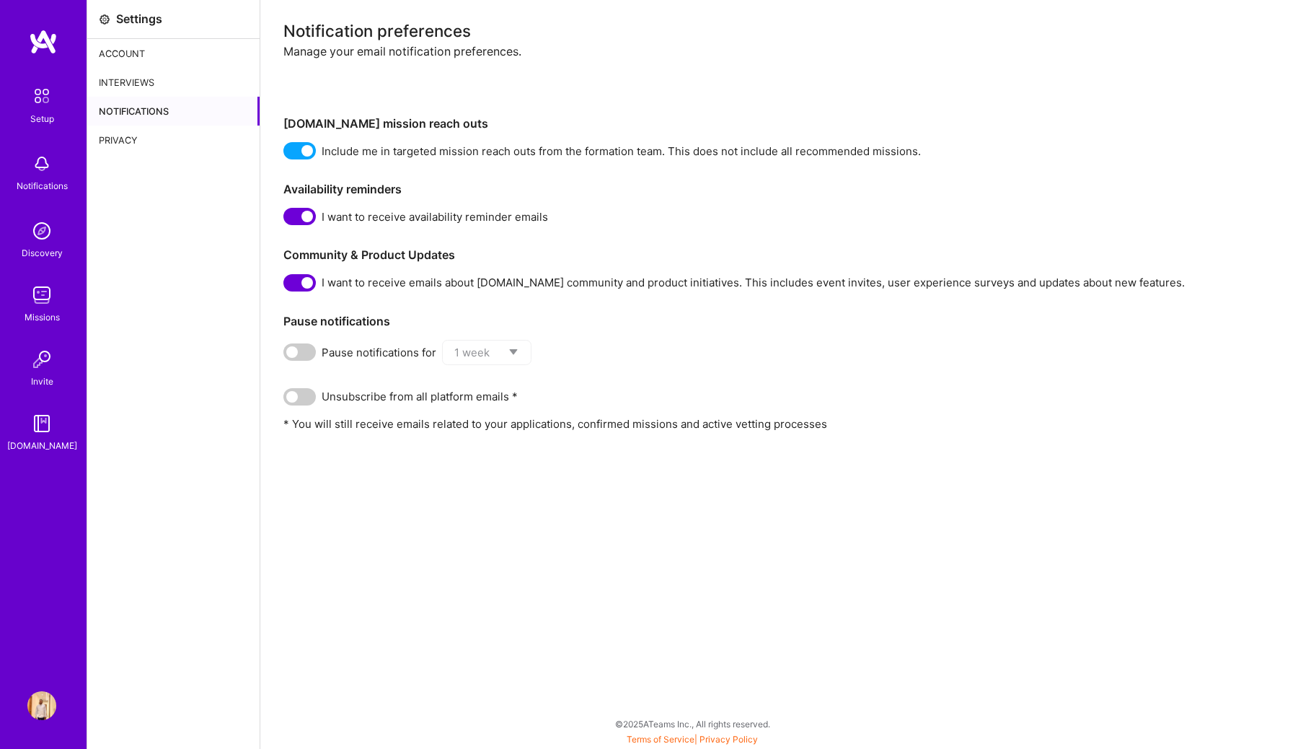
click at [146, 89] on div "Interviews" at bounding box center [173, 82] width 172 height 29
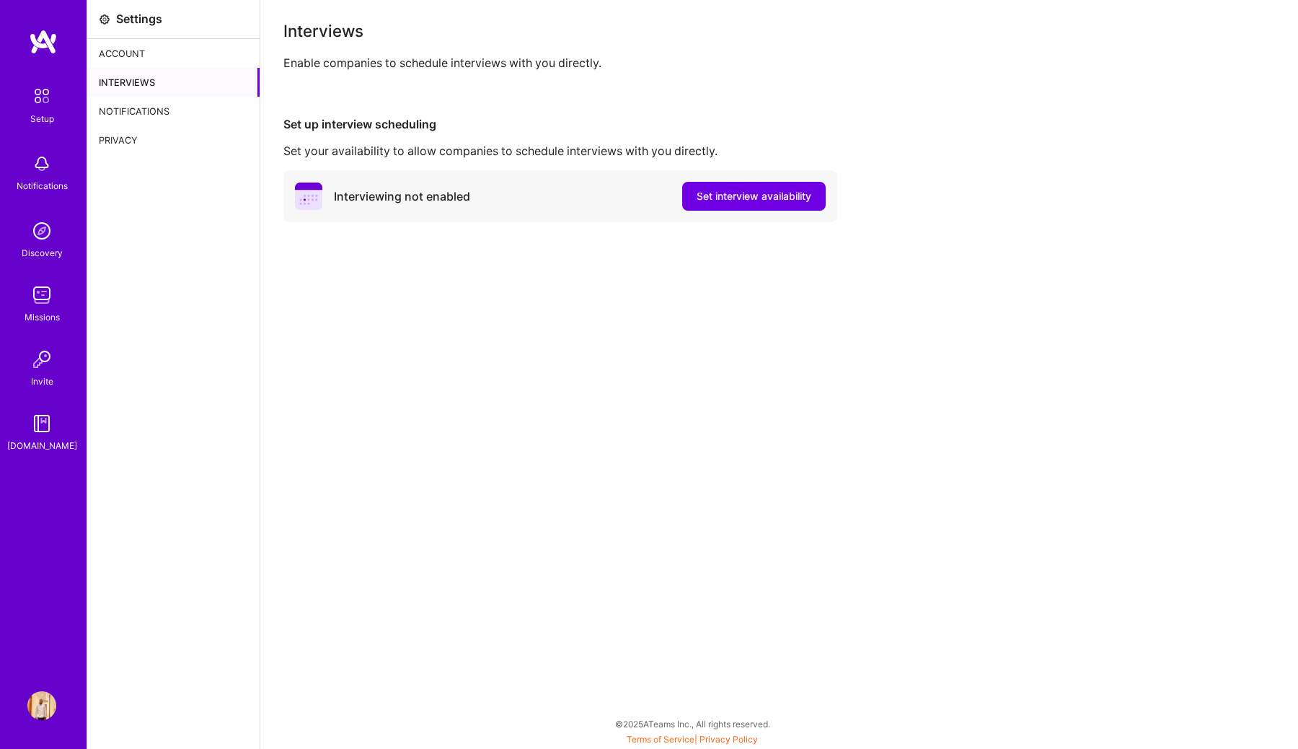
click at [150, 67] on div "Account" at bounding box center [173, 53] width 172 height 29
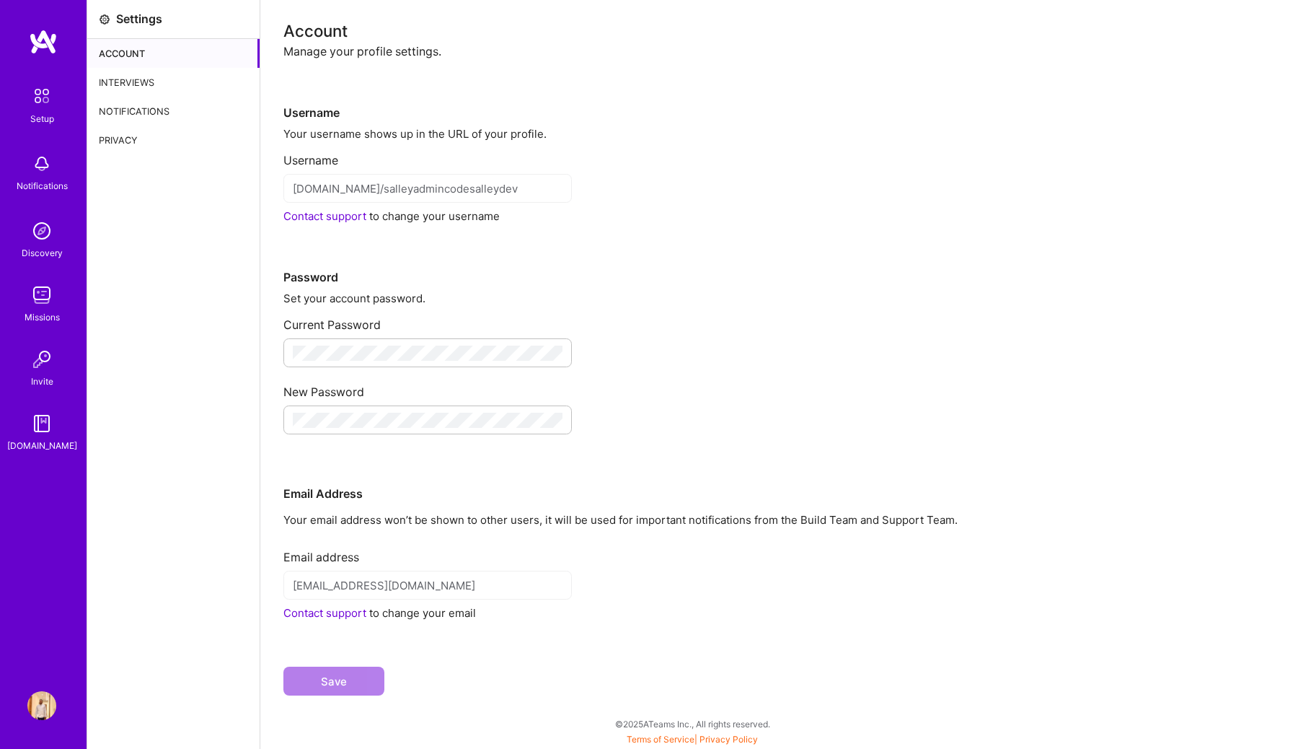
click at [303, 217] on link "Contact support" at bounding box center [324, 216] width 83 height 14
click at [43, 697] on img at bounding box center [41, 705] width 29 height 29
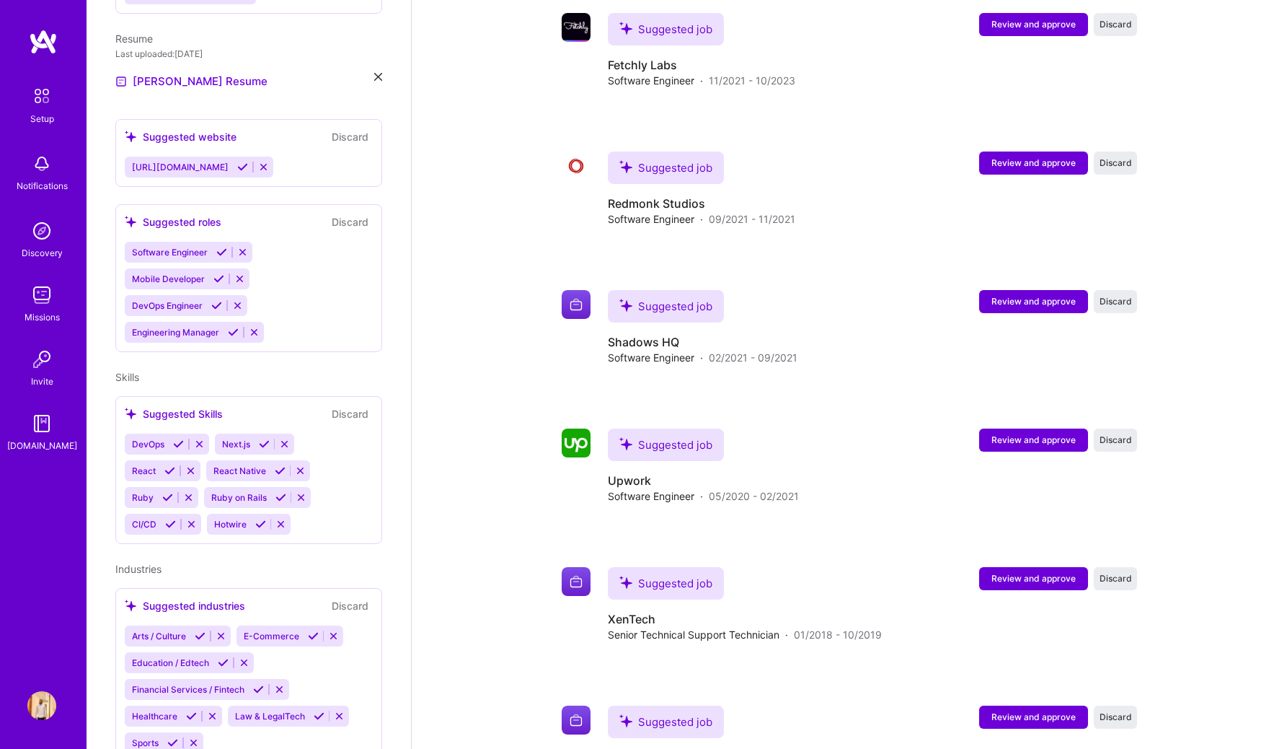
scroll to position [1666, 0]
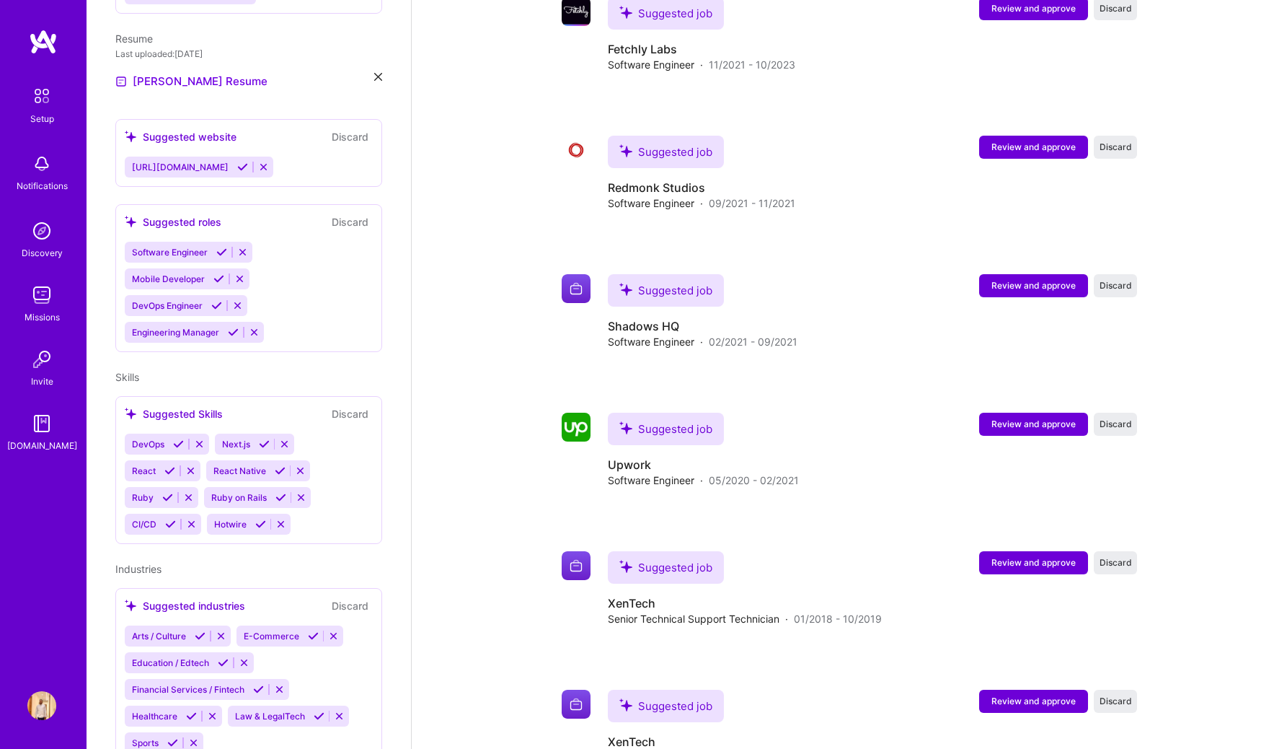
click at [39, 84] on img at bounding box center [42, 96] width 30 height 30
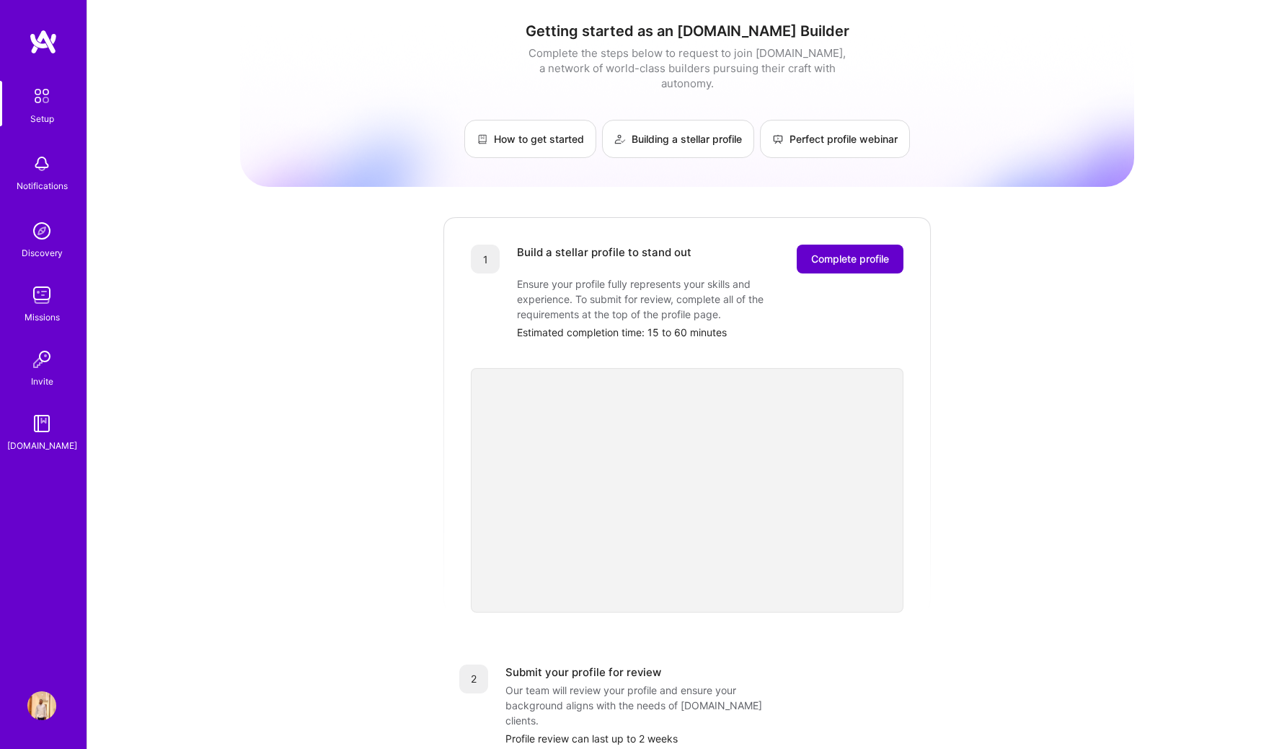
click at [640, 252] on span "Complete profile" at bounding box center [850, 259] width 78 height 14
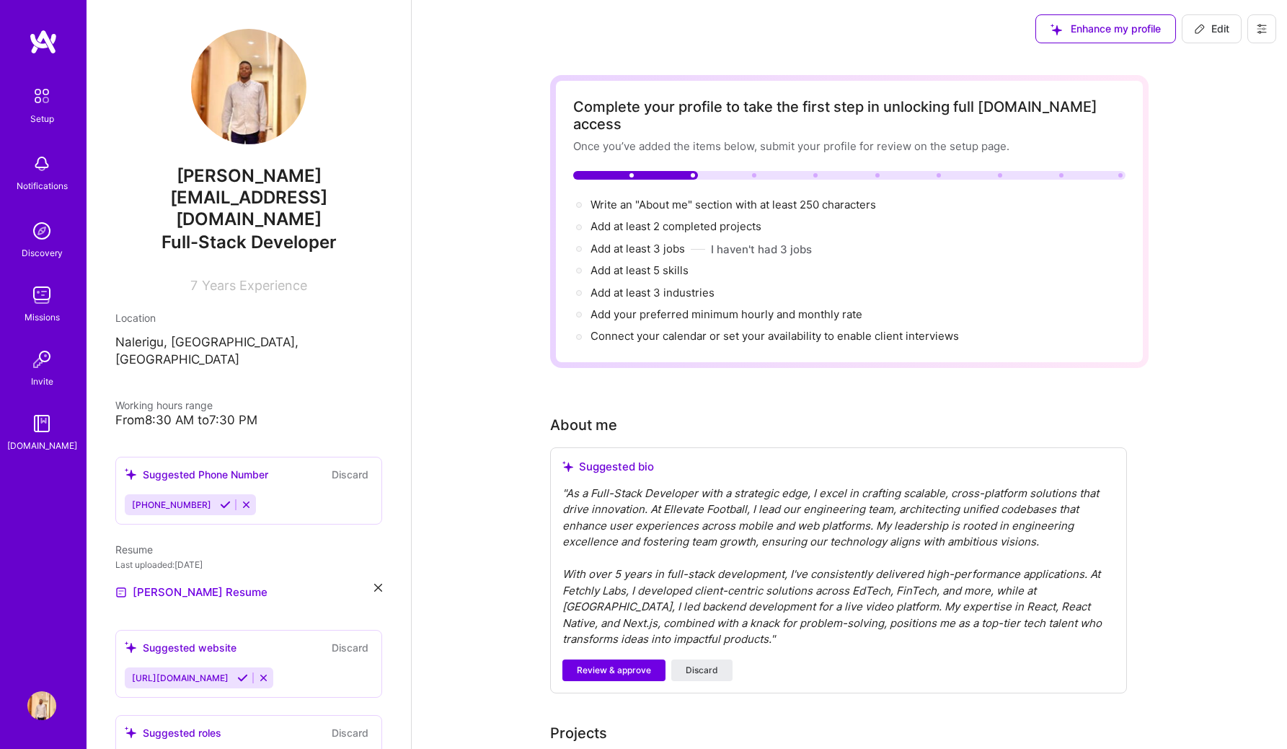
click at [638, 153] on div "Complete your profile to take the first step in unlocking full [DOMAIN_NAME] ac…" at bounding box center [849, 221] width 552 height 247
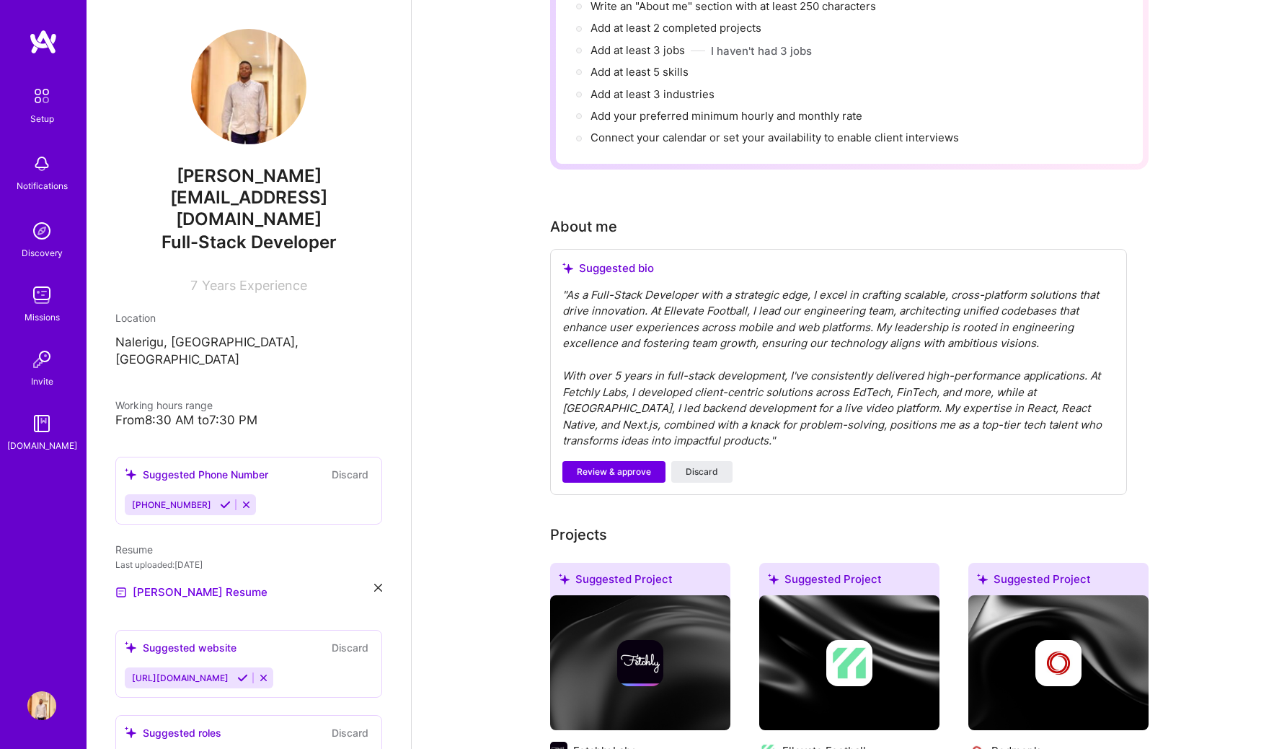
scroll to position [209, 0]
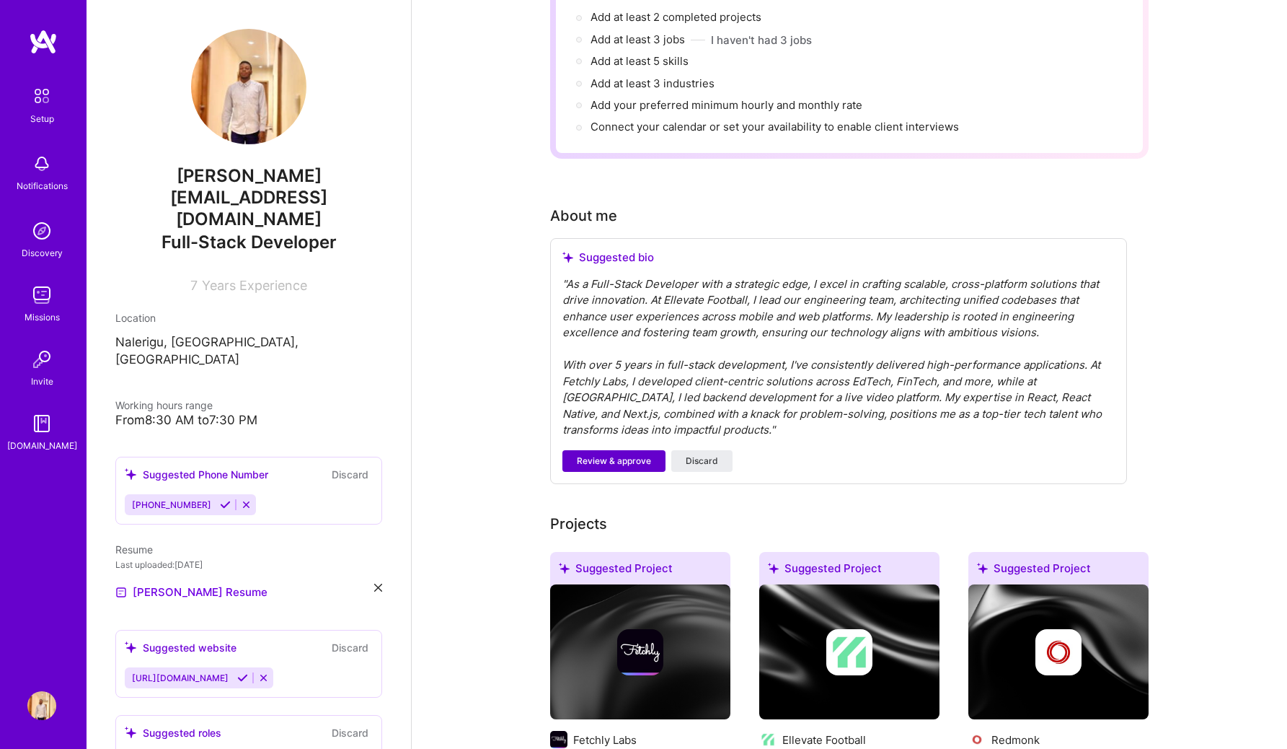
click at [616, 454] on span "Review & approve" at bounding box center [614, 460] width 74 height 13
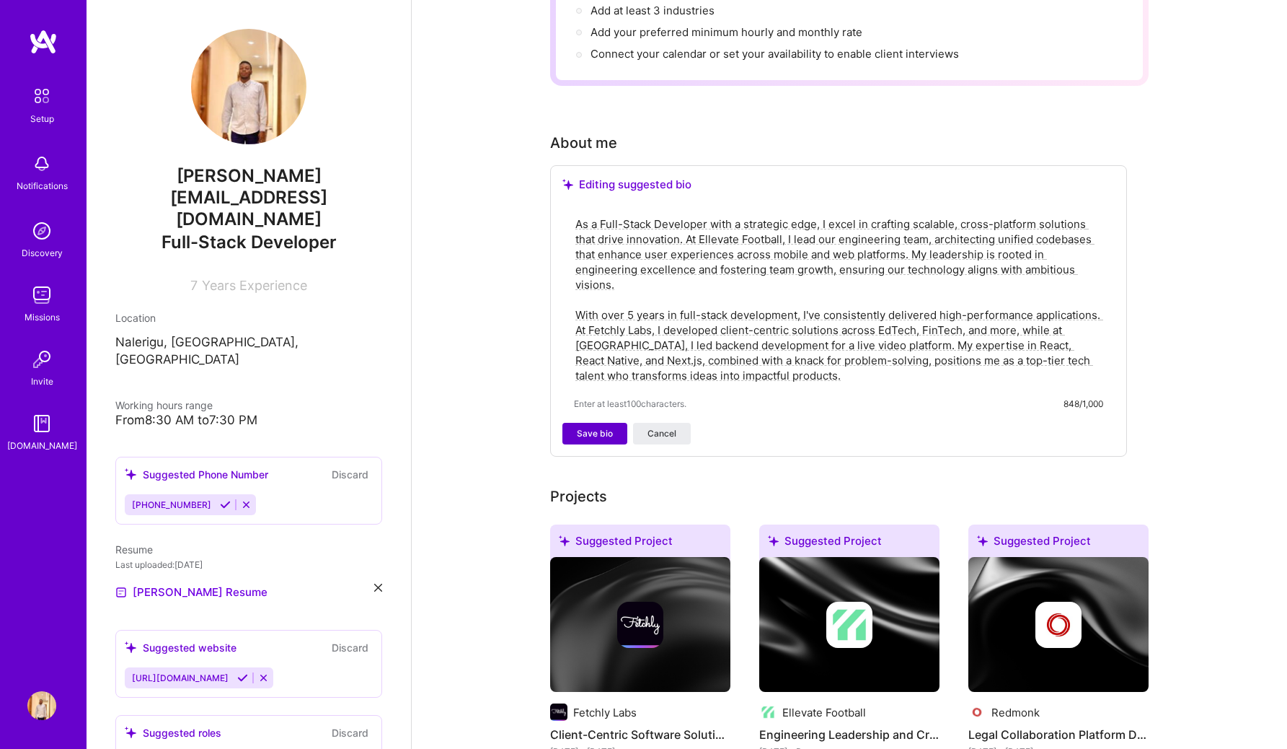
scroll to position [285, 0]
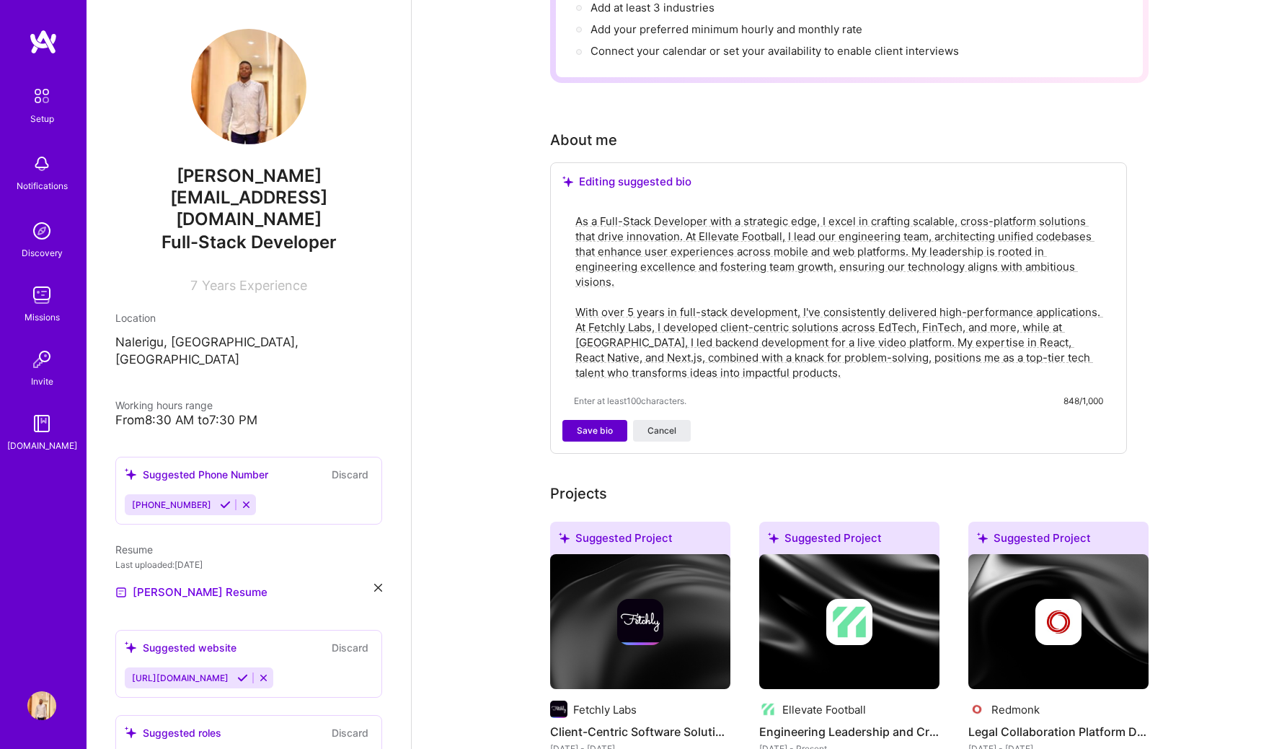
click at [603, 424] on span "Save bio" at bounding box center [595, 430] width 36 height 13
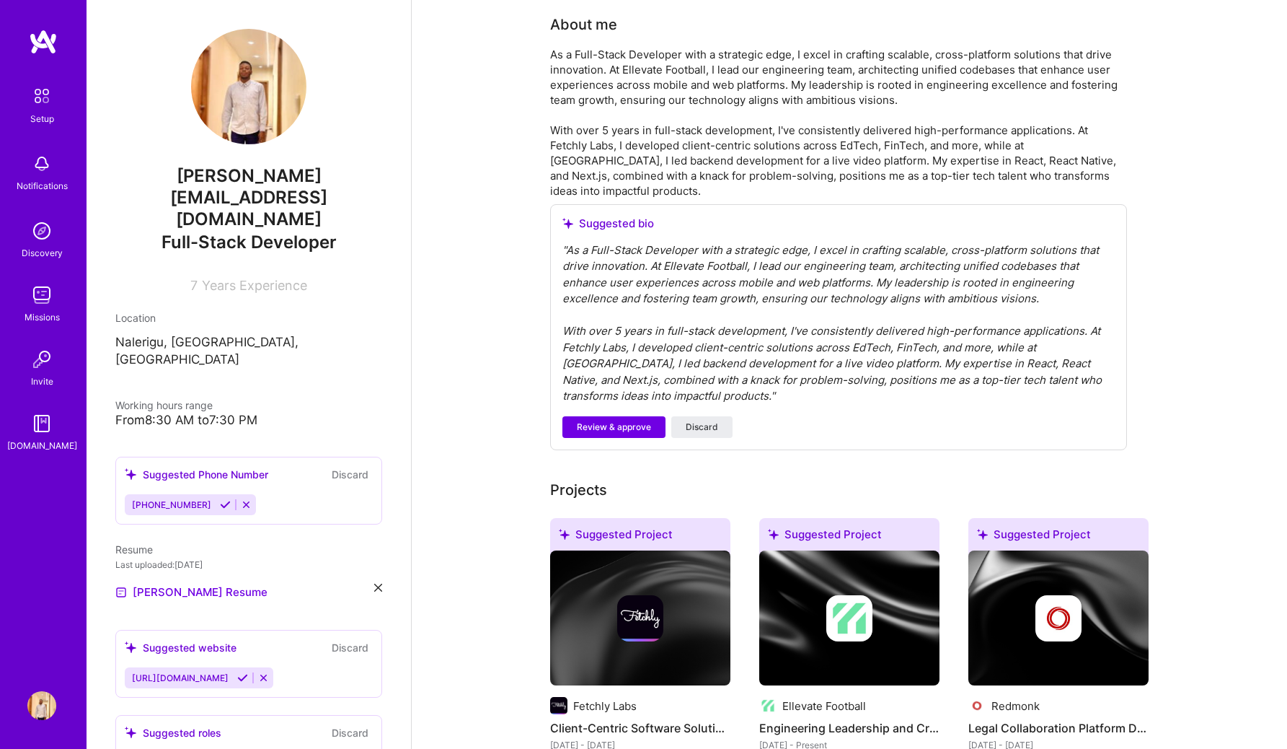
scroll to position [407, 0]
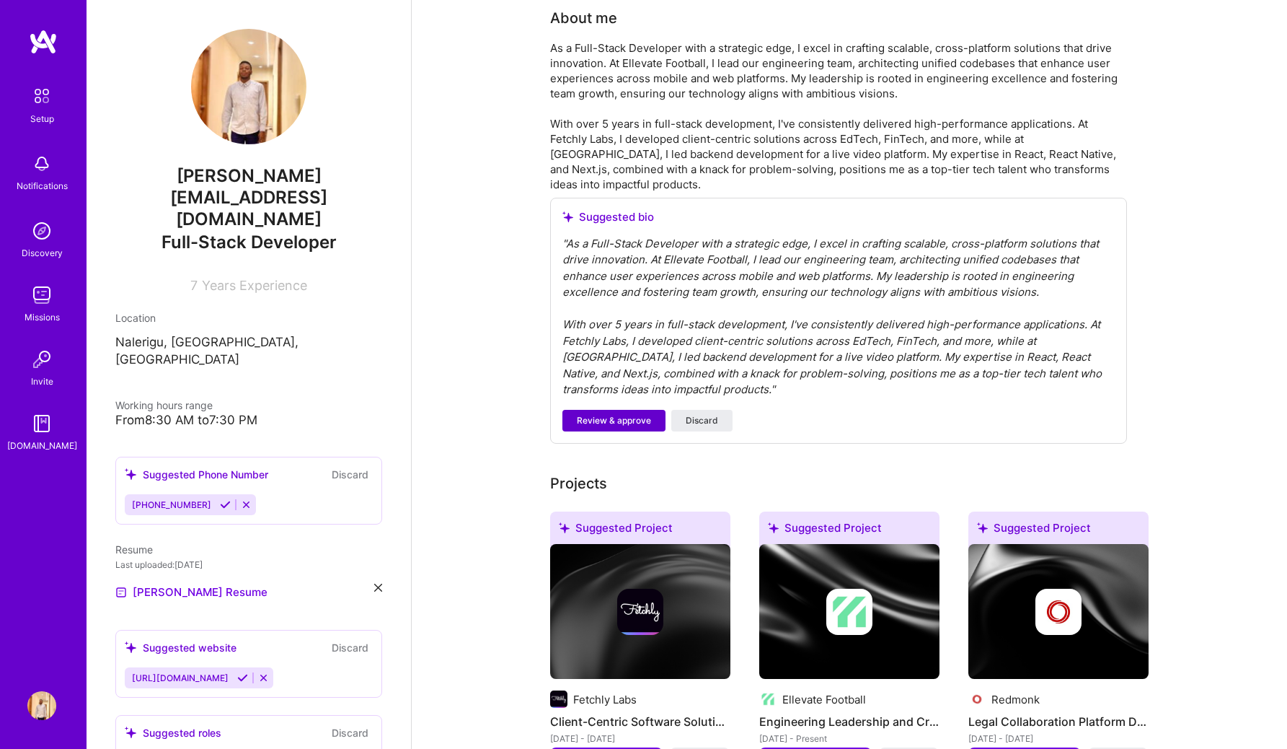
click at [623, 414] on span "Review & approve" at bounding box center [614, 420] width 74 height 13
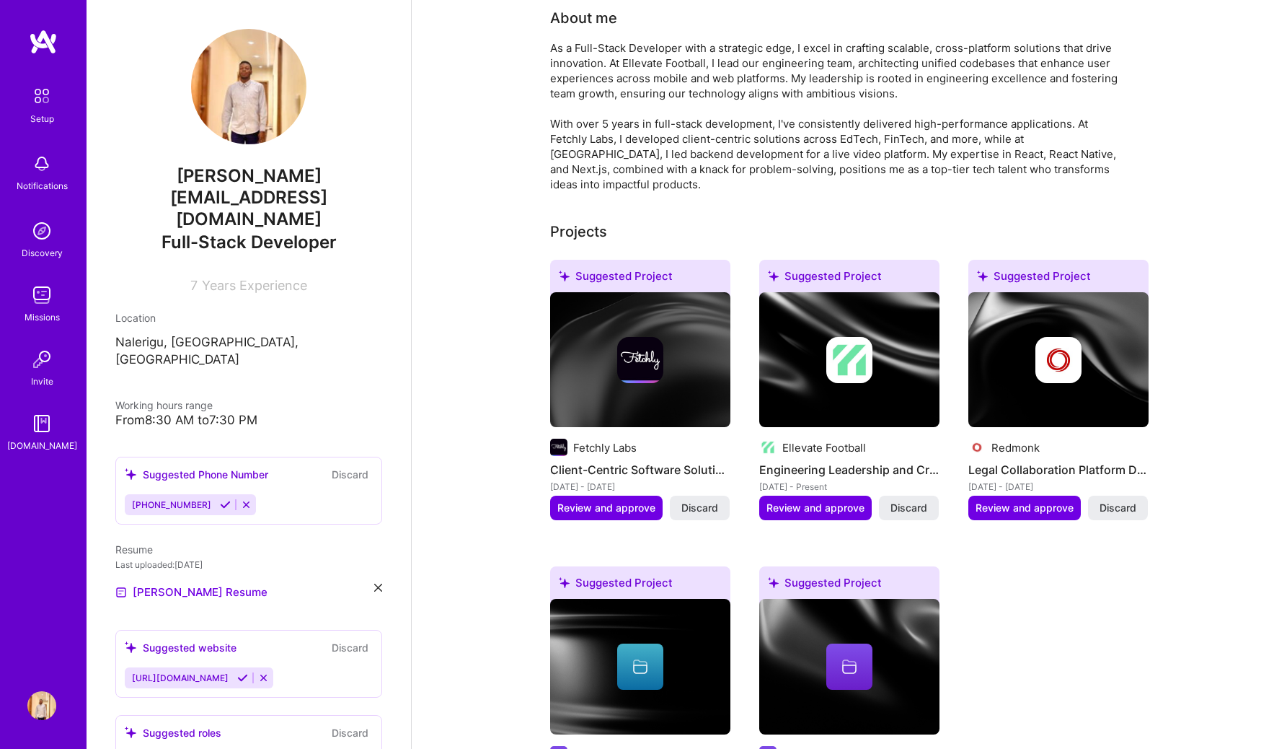
click at [606, 460] on h4 "Client-Centric Software Solutions" at bounding box center [640, 469] width 180 height 19
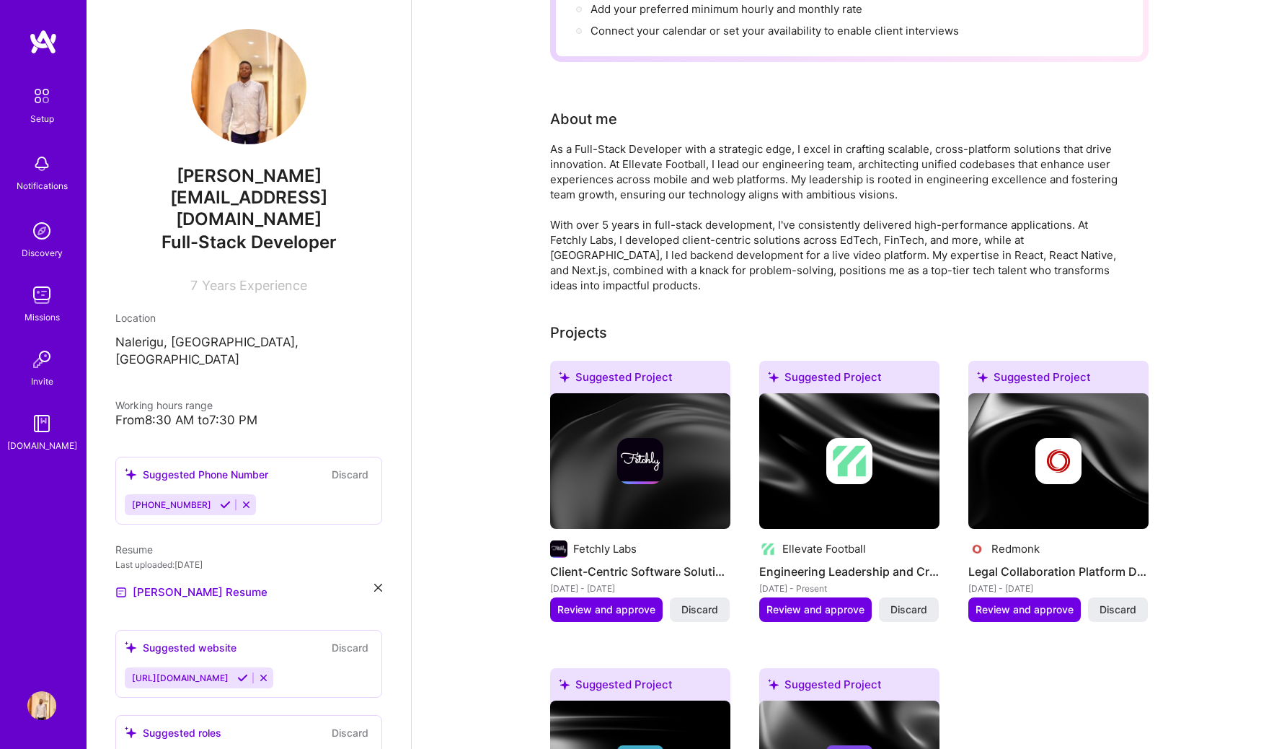
scroll to position [0, 0]
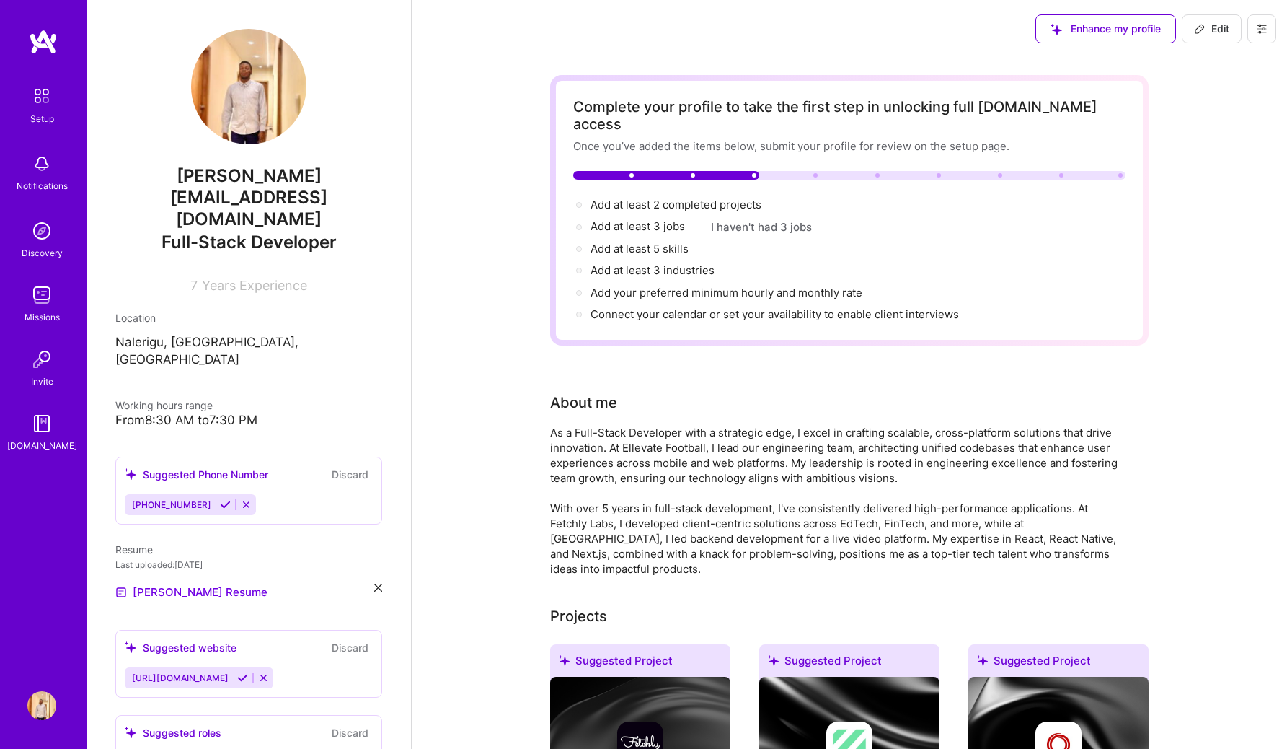
click at [640, 31] on button at bounding box center [1262, 28] width 29 height 29
click at [640, 69] on button "Settings" at bounding box center [1222, 61] width 108 height 37
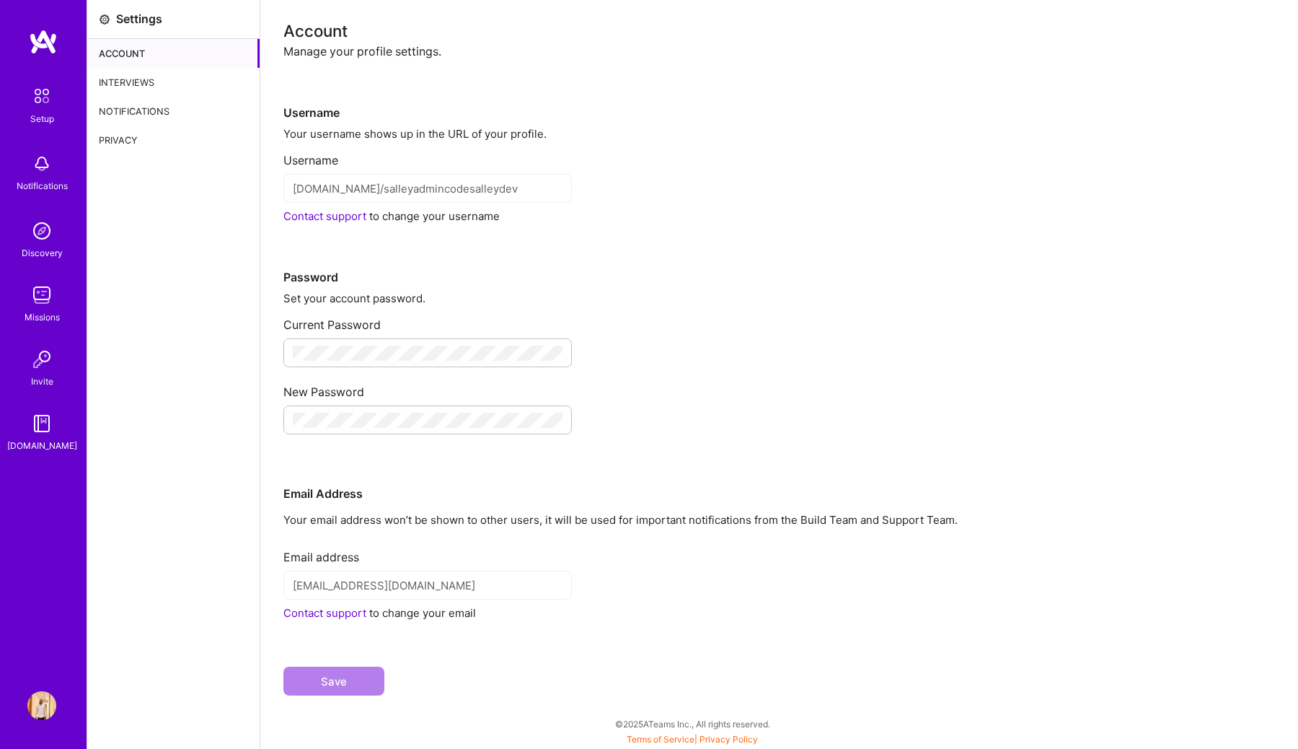
click at [47, 699] on img at bounding box center [41, 705] width 29 height 29
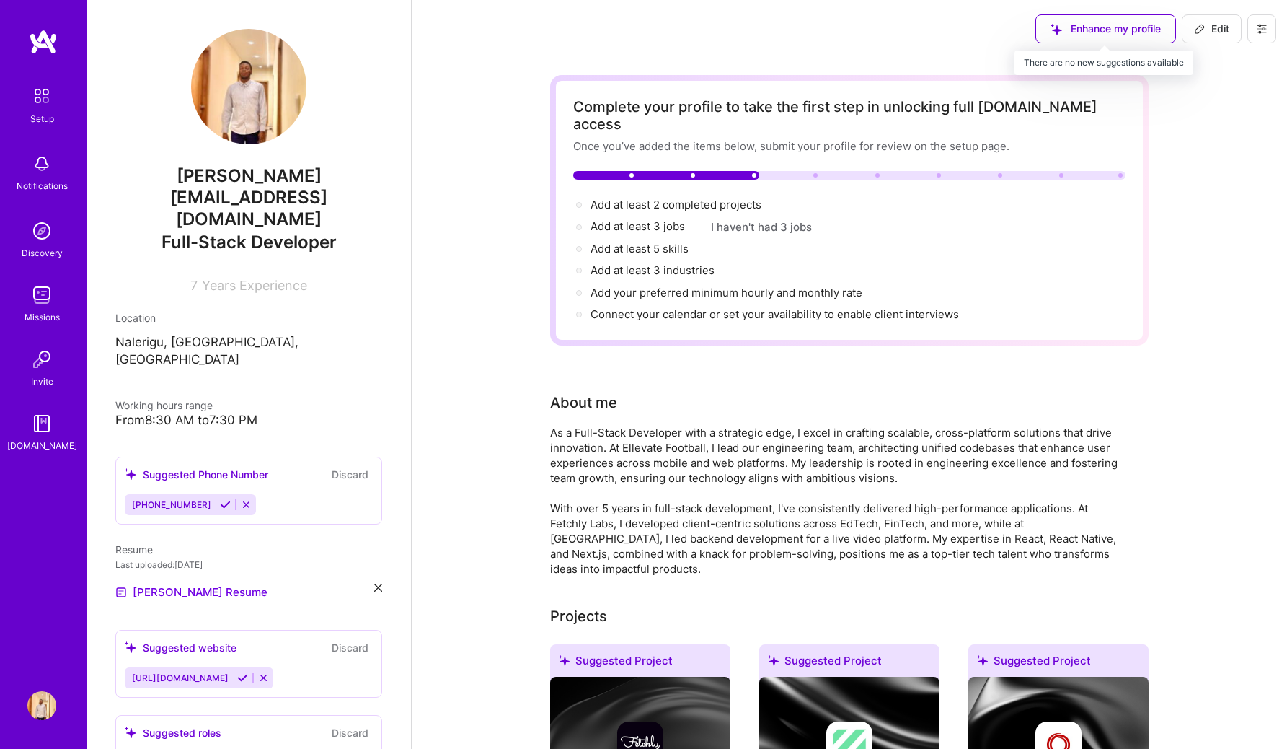
click at [640, 30] on div "Enhance my profile" at bounding box center [1106, 28] width 141 height 29
click at [640, 31] on div "Enhance my profile" at bounding box center [1106, 28] width 141 height 29
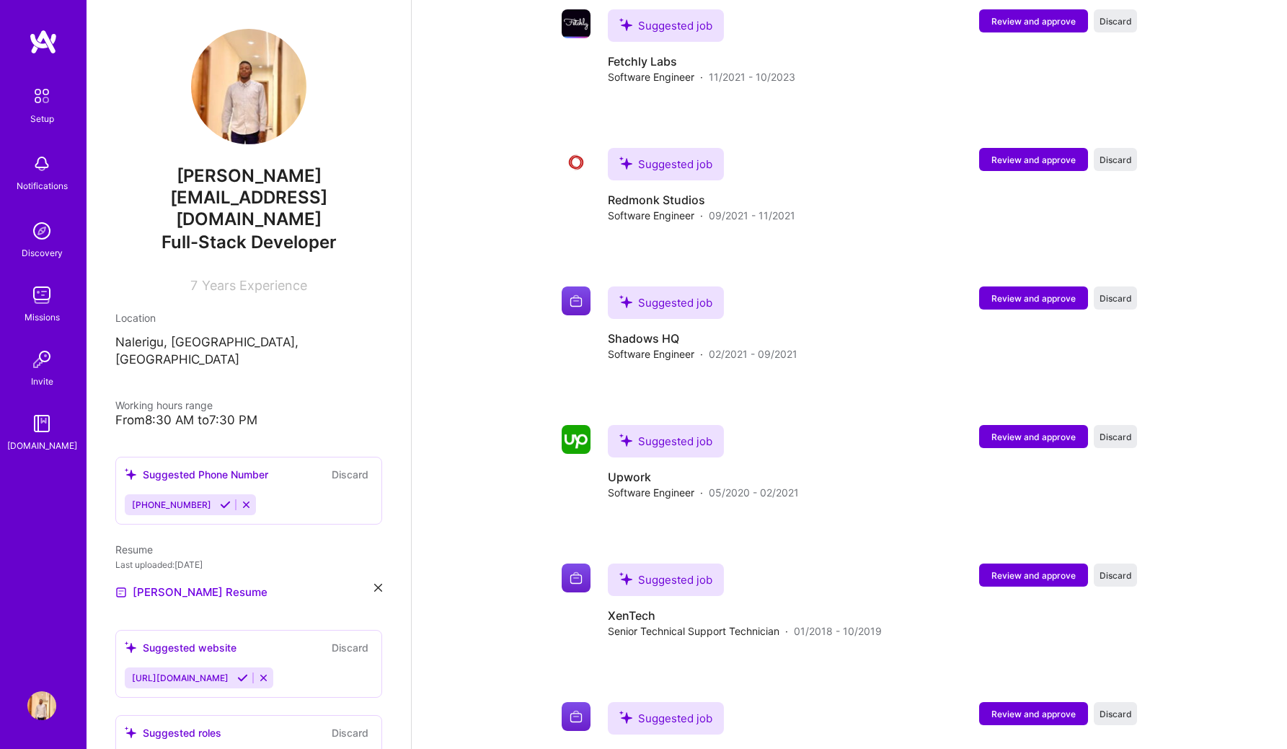
scroll to position [1590, 0]
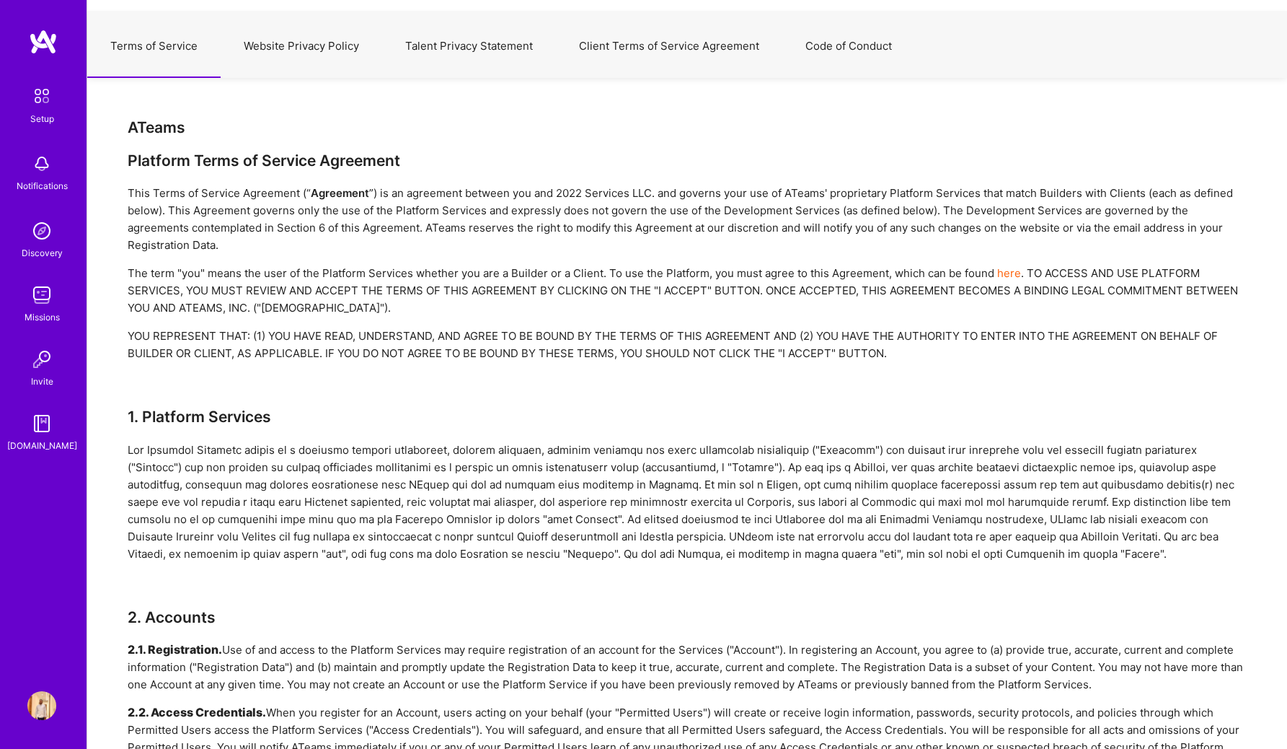
click at [286, 61] on button "Website Privacy Policy" at bounding box center [302, 45] width 162 height 63
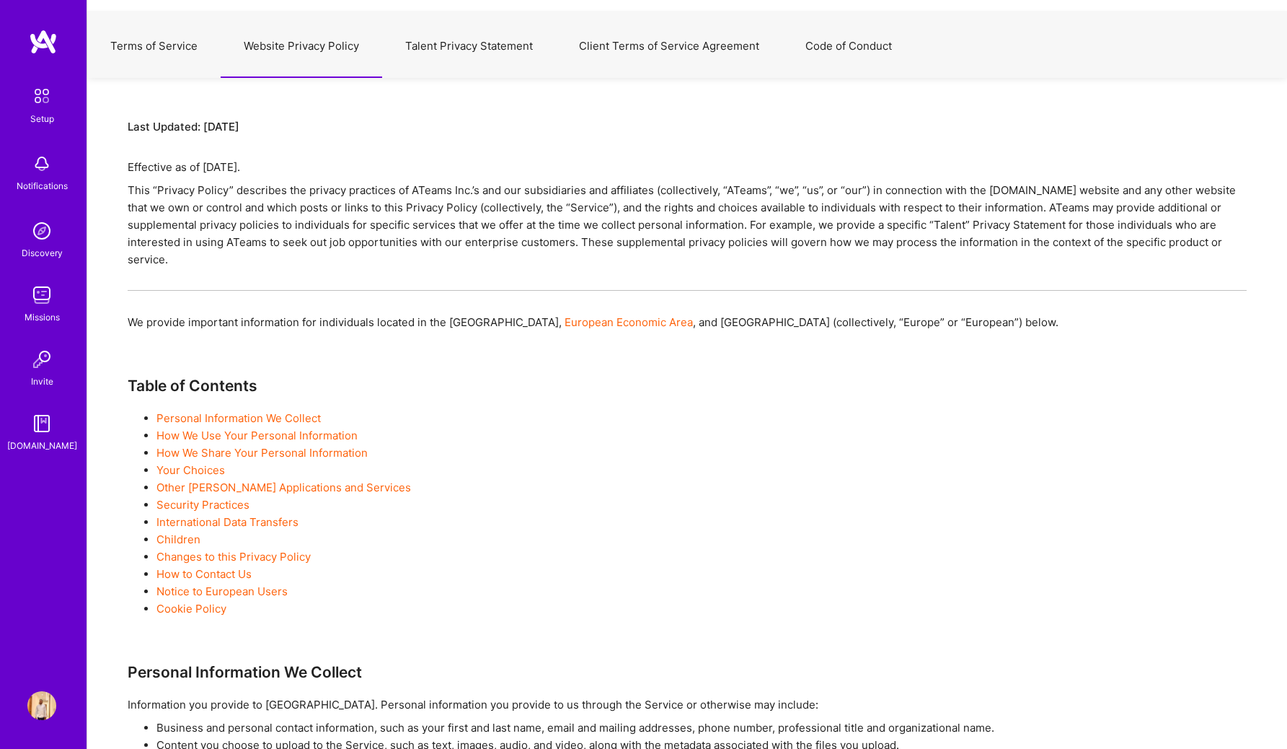
click at [418, 45] on button "Talent Privacy Statement" at bounding box center [469, 45] width 174 height 63
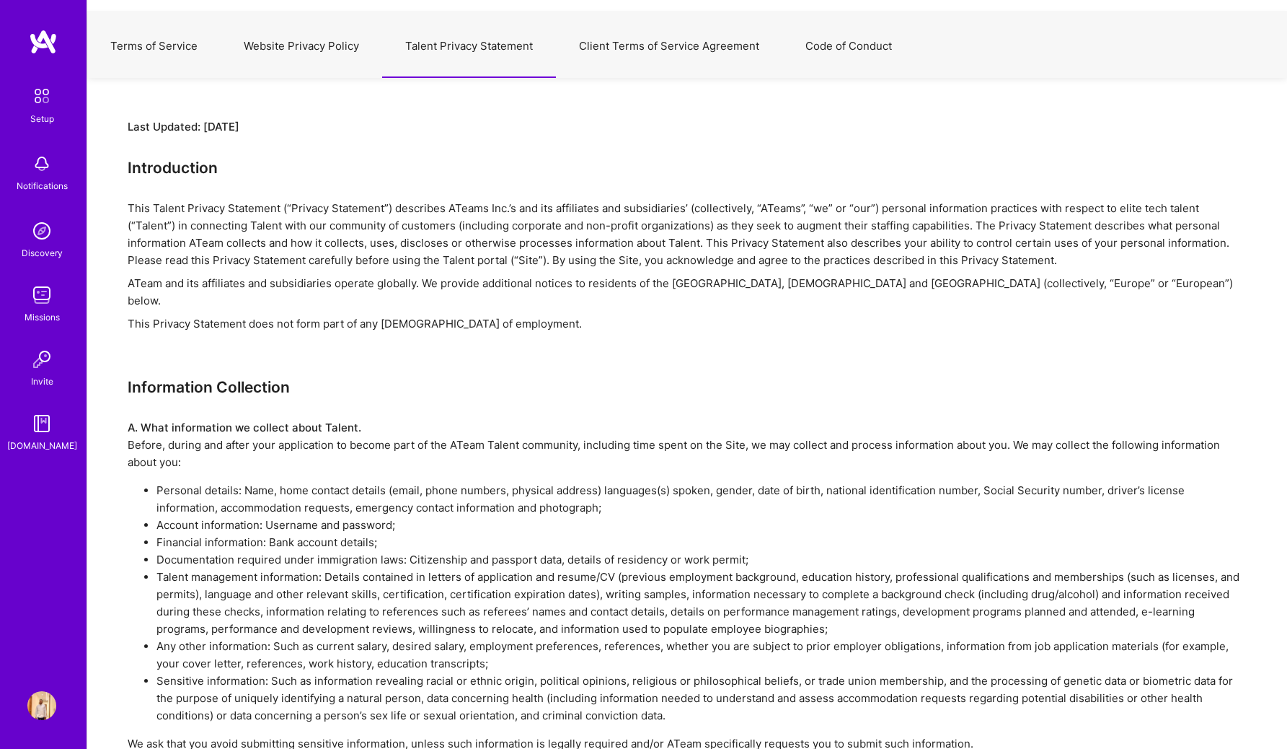
click at [615, 55] on button "Client Terms of Service Agreement" at bounding box center [669, 45] width 226 height 63
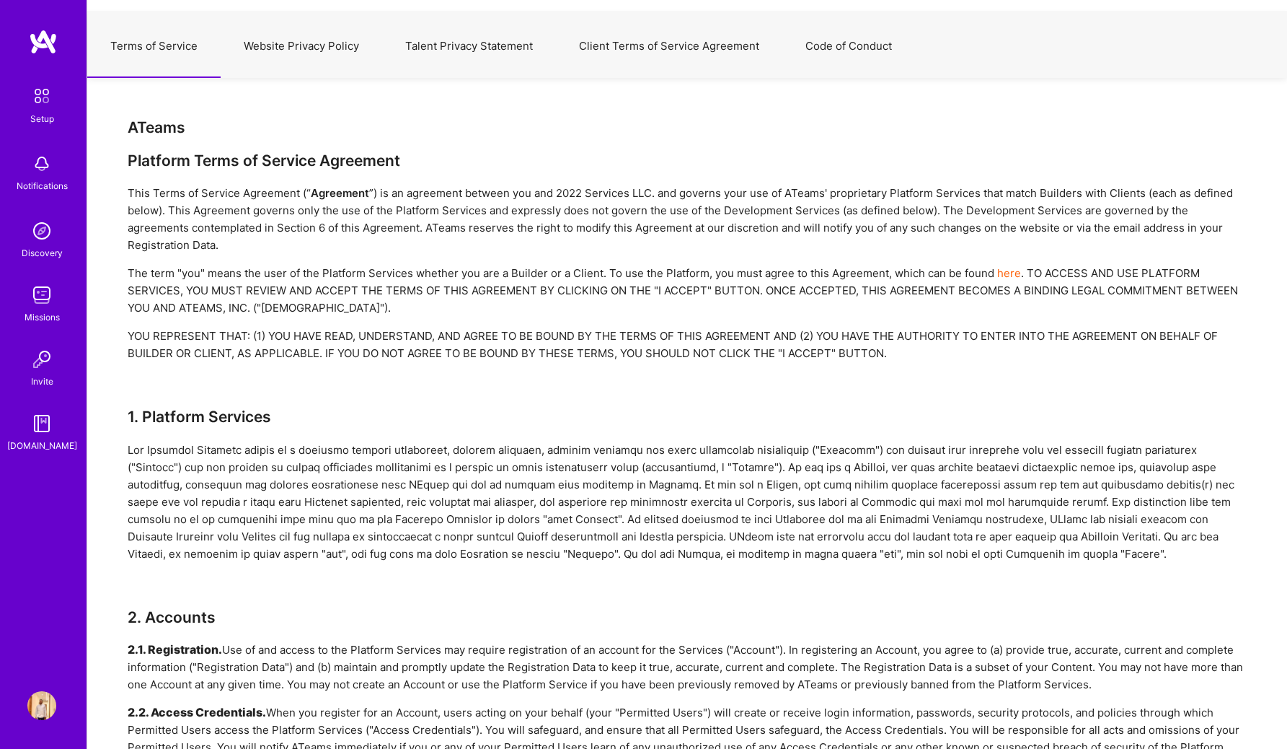
click at [640, 56] on button "Client Terms of Service Agreement" at bounding box center [669, 45] width 226 height 63
click at [640, 41] on button "Code of Conduct" at bounding box center [849, 45] width 133 height 63
